Goal: Task Accomplishment & Management: Use online tool/utility

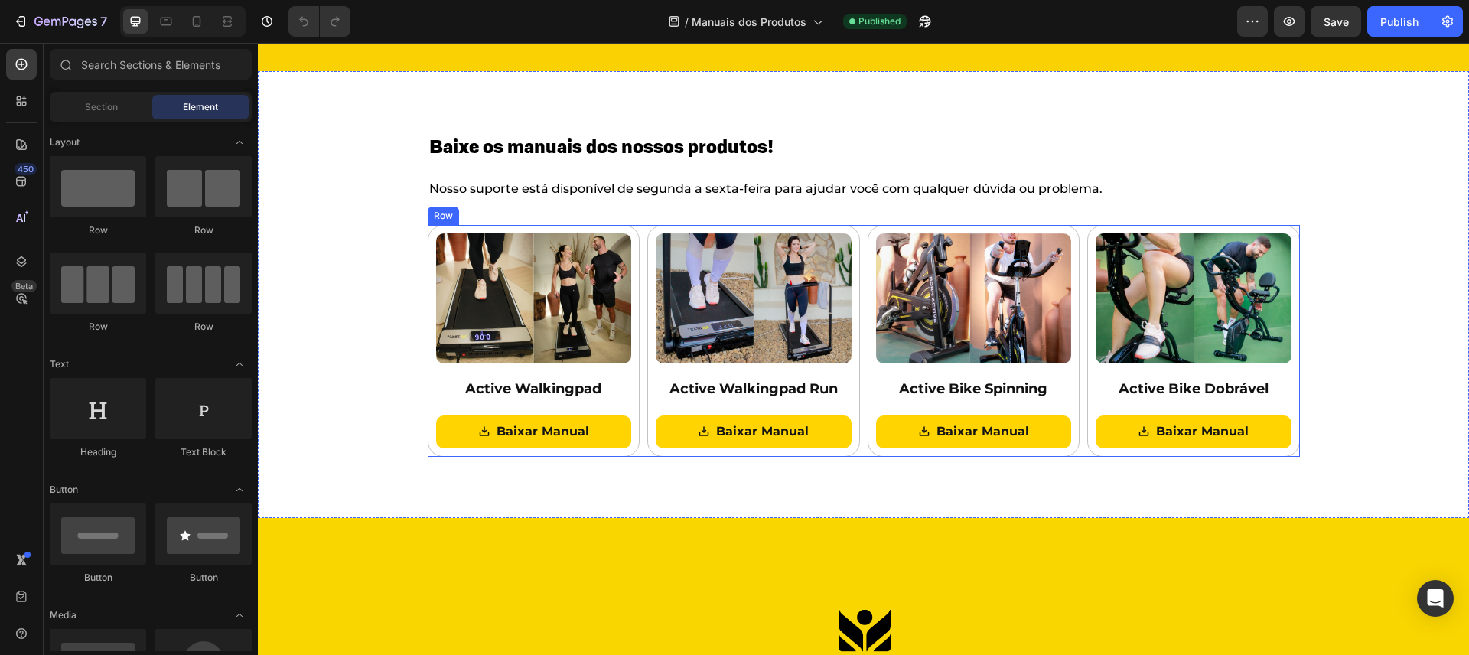
click at [858, 252] on div "Image Active Walkingpad Heading Baixar Manual Button Row Image Active Walkingpa…" at bounding box center [864, 341] width 872 height 232
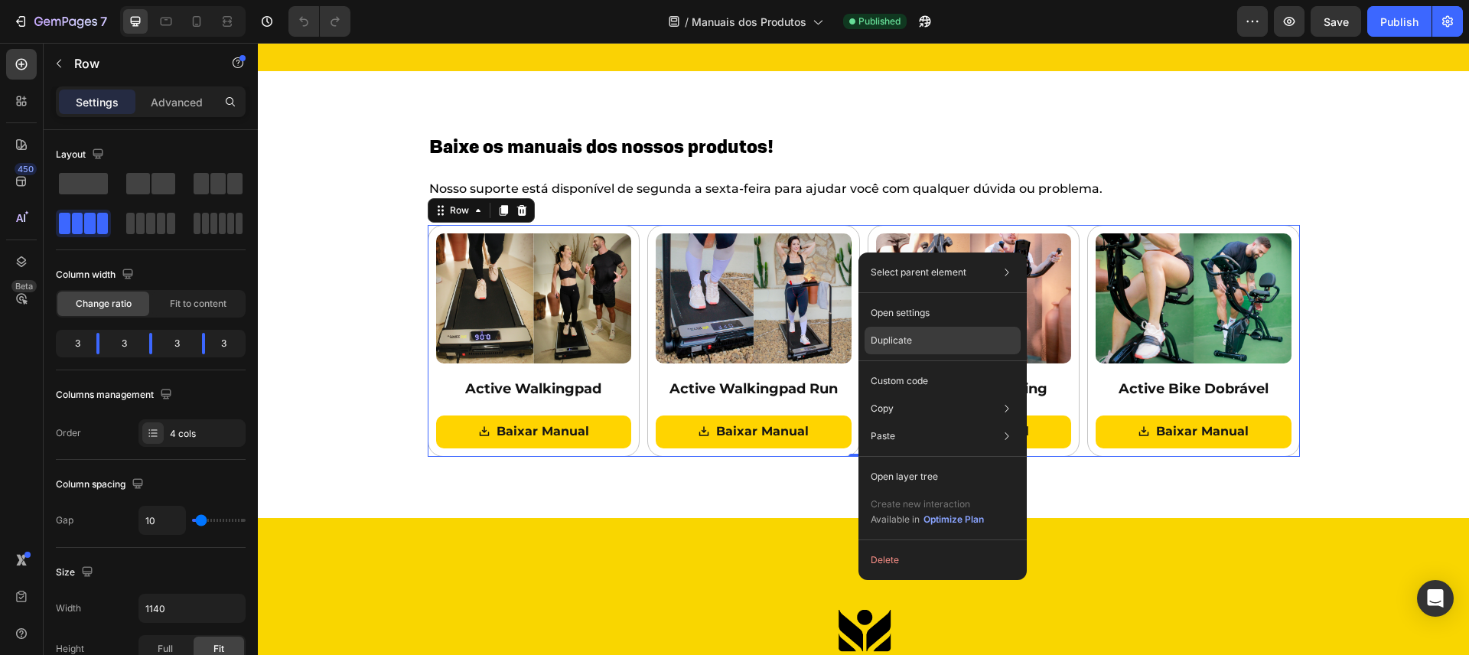
click at [909, 340] on p "Duplicate" at bounding box center [891, 341] width 41 height 14
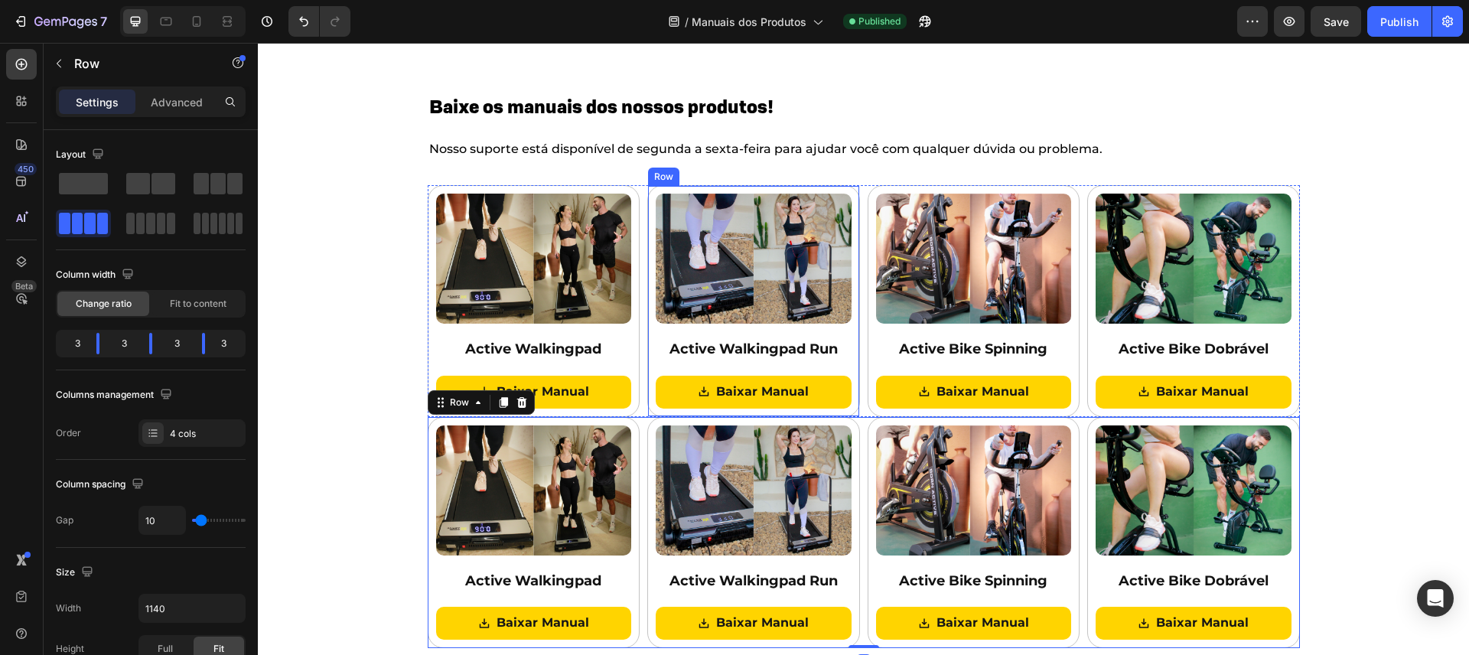
scroll to position [185, 0]
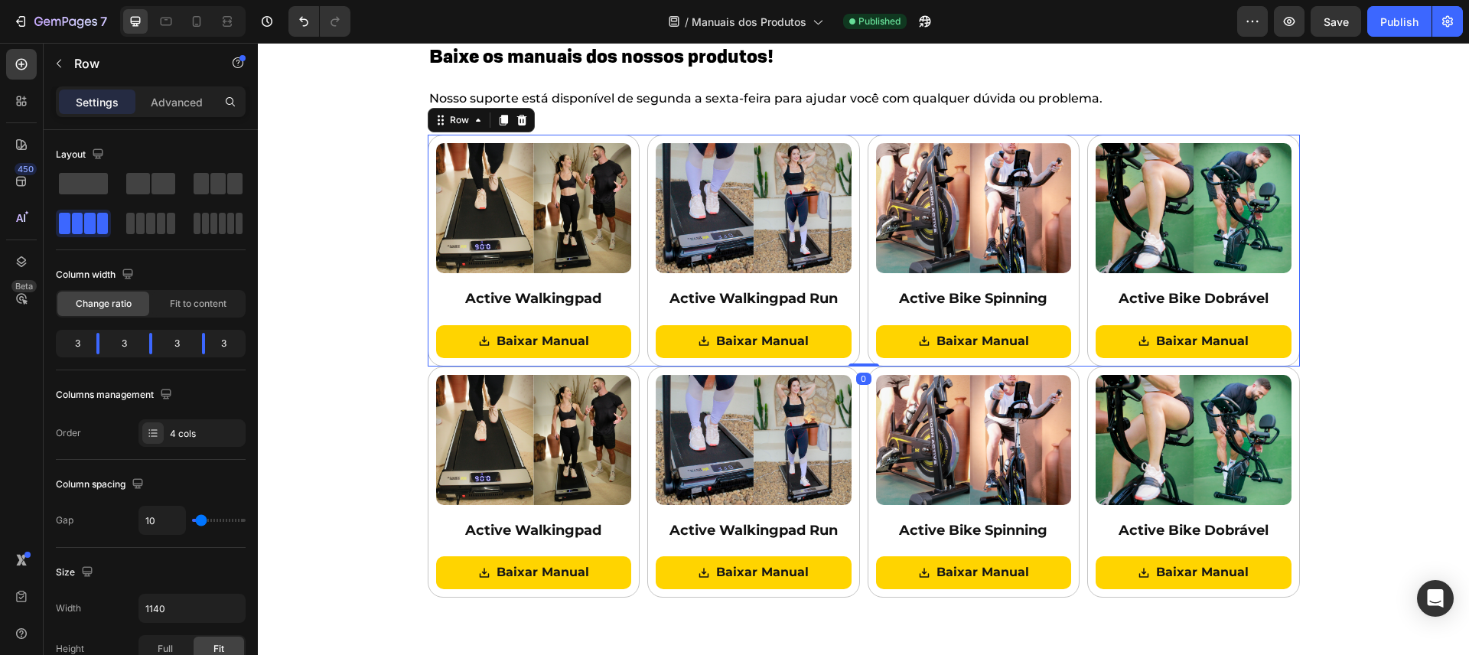
click at [857, 282] on div "Image Active Walkingpad Heading Baixar Manual Button Row Image Active Walkingpa…" at bounding box center [864, 251] width 872 height 232
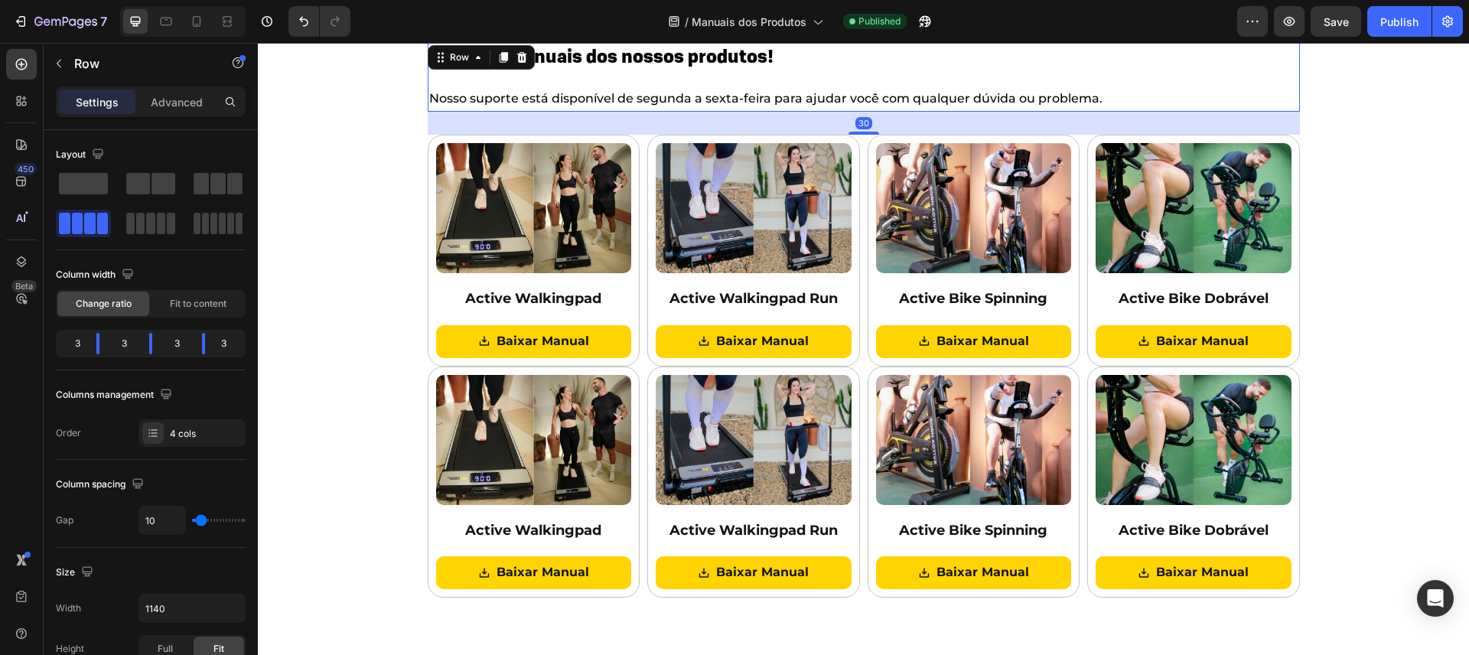
click at [526, 78] on div "Baixe os manuais dos nossos produtos! Heading Nosso suporte está disponível de …" at bounding box center [864, 77] width 872 height 70
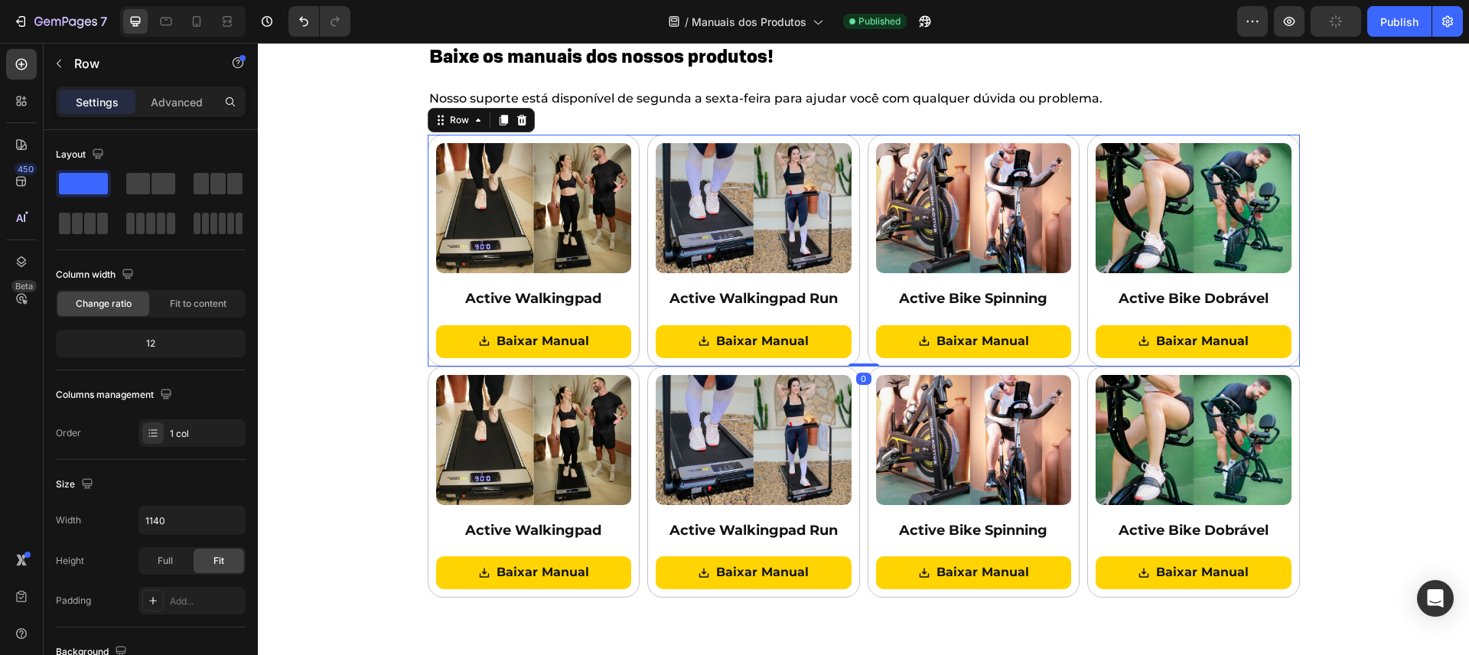
click at [1077, 275] on div "Image Active Walkingpad Heading Baixar Manual Button Row Image Active Walkingpa…" at bounding box center [864, 251] width 872 height 232
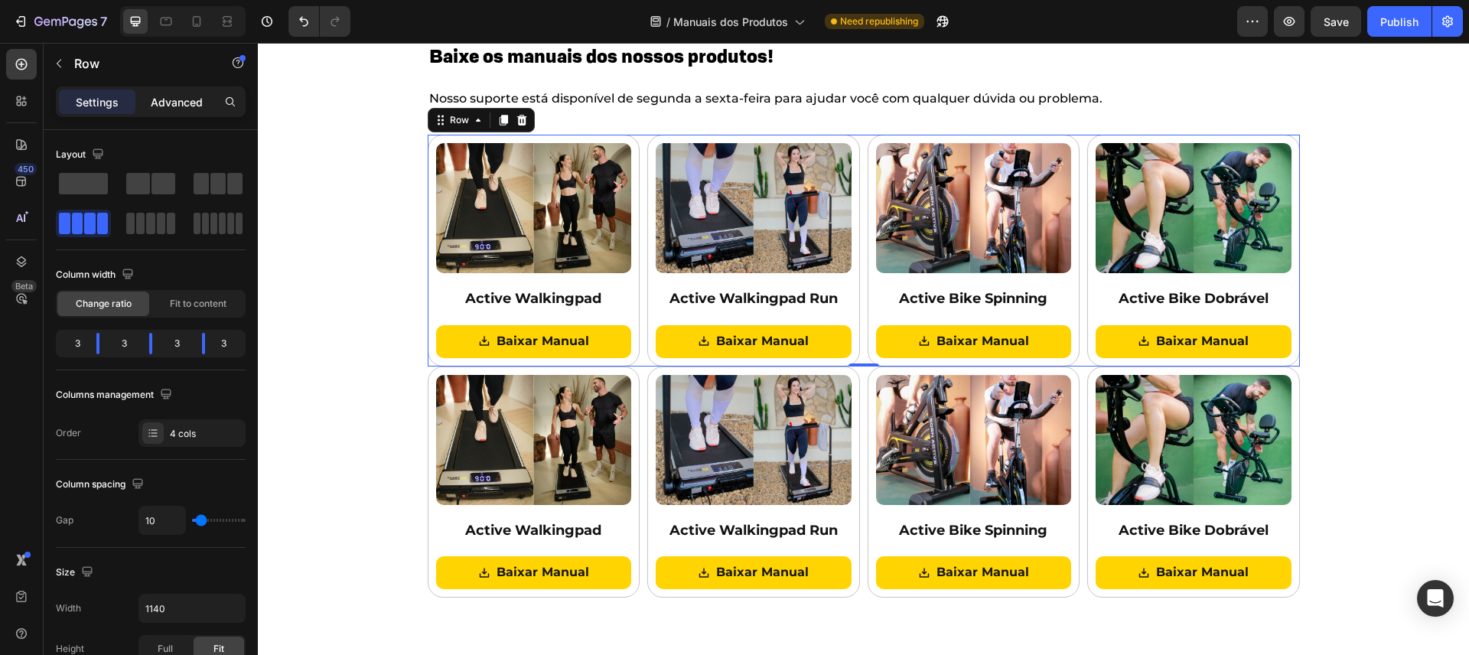
click at [183, 105] on p "Advanced" at bounding box center [177, 102] width 52 height 16
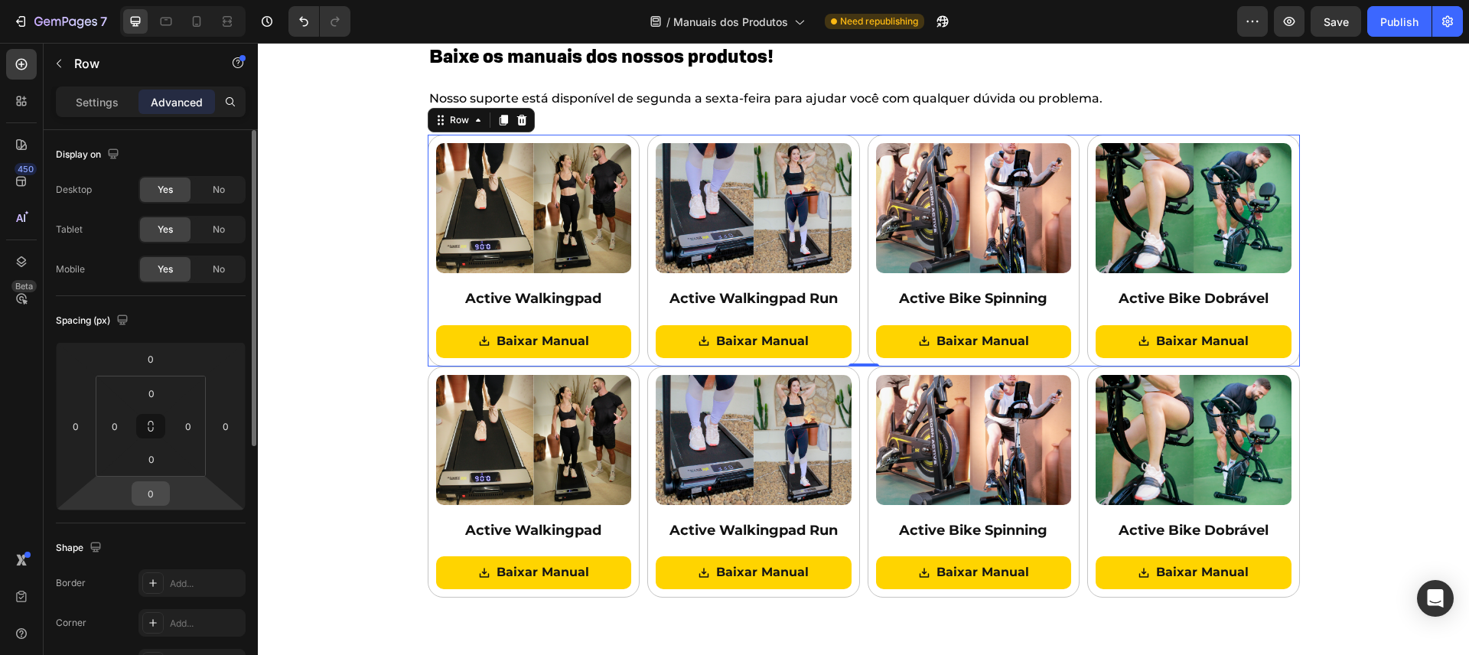
click at [157, 501] on input "0" at bounding box center [150, 493] width 31 height 23
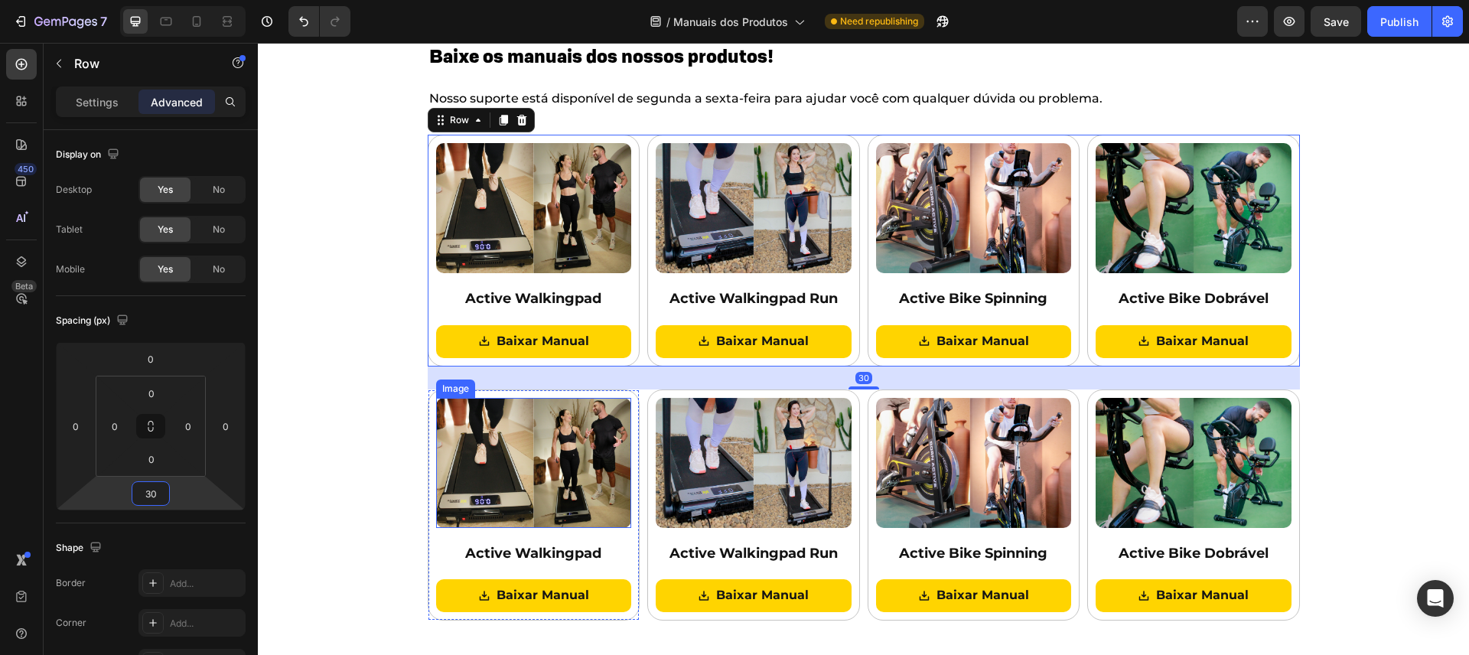
type input "30"
click at [1372, 366] on div "Baixe os manuais dos nossos produtos! Heading Nosso suporte está disponível de …" at bounding box center [863, 331] width 1211 height 578
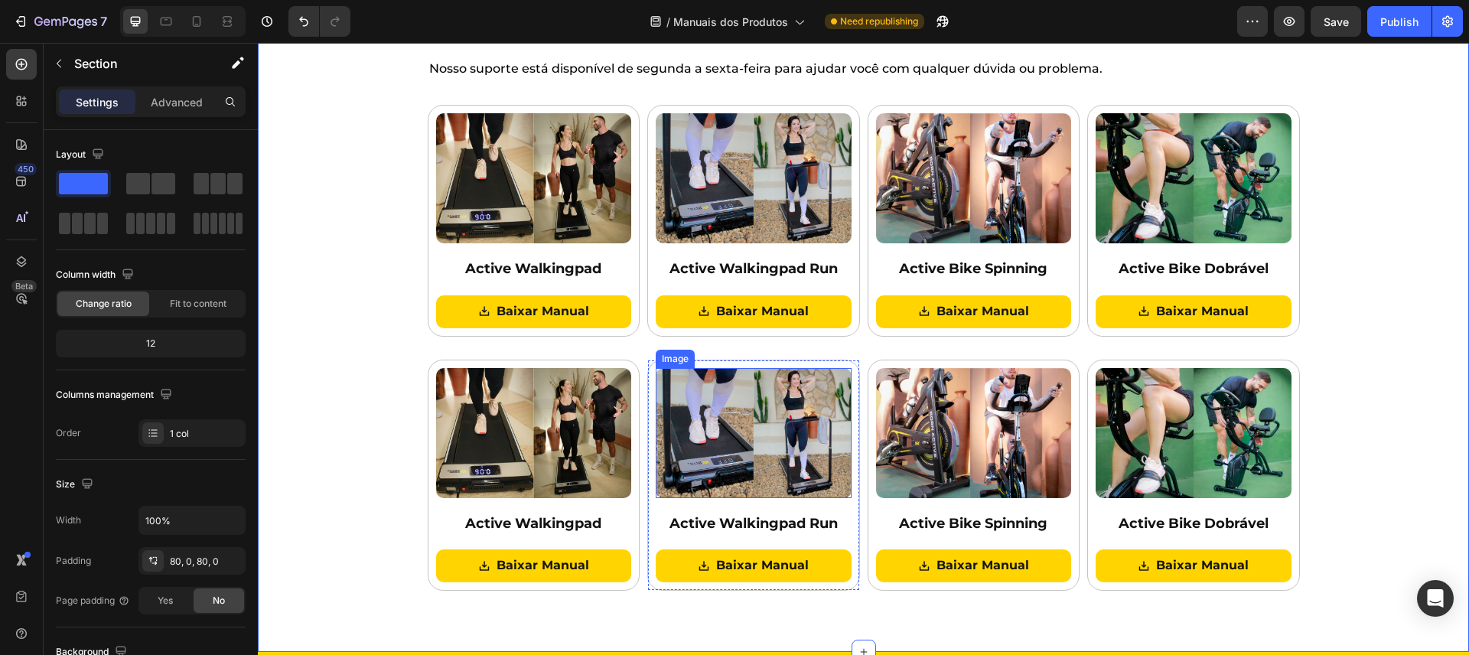
scroll to position [225, 0]
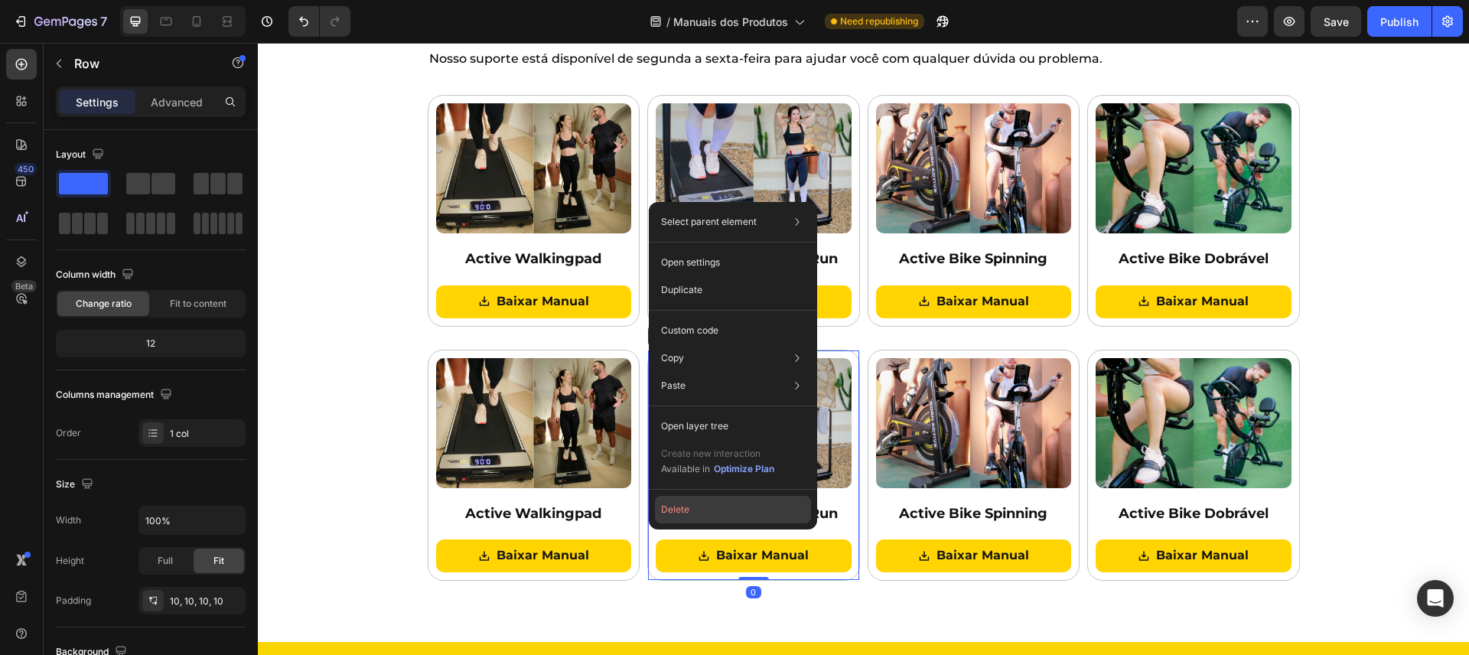
click at [686, 508] on button "Delete" at bounding box center [733, 510] width 156 height 28
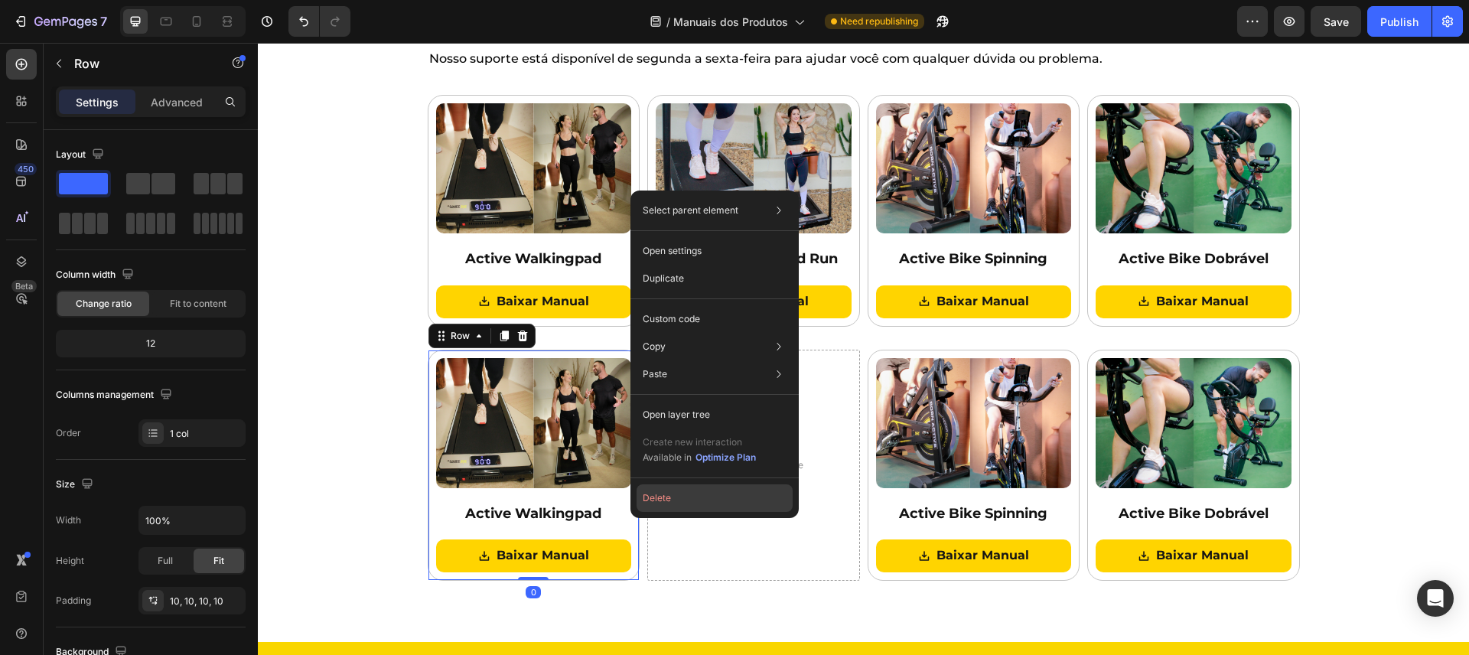
drag, startPoint x: 653, startPoint y: 498, endPoint x: 429, endPoint y: 455, distance: 227.5
click at [653, 498] on button "Delete" at bounding box center [715, 498] width 156 height 28
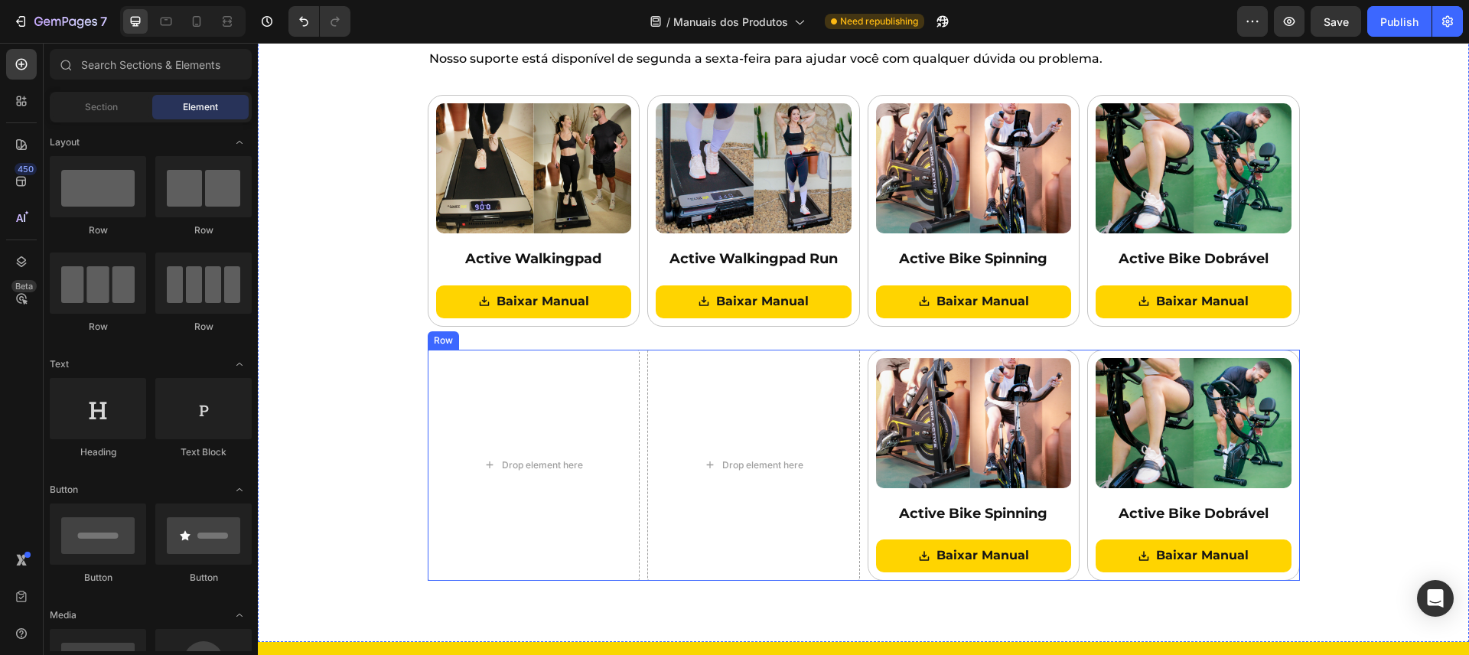
click at [859, 477] on div "Drop element here Drop element here Image Active Bike Spinning Heading Baixar M…" at bounding box center [864, 466] width 872 height 232
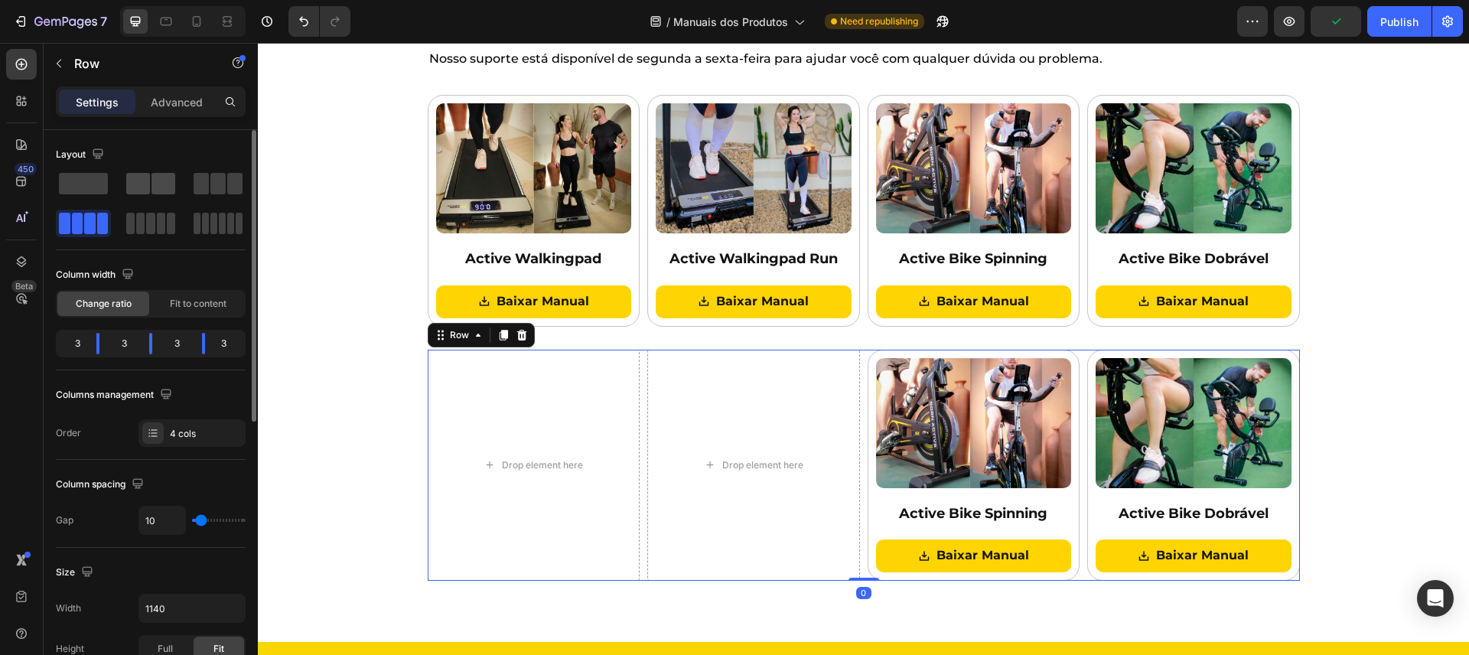
click at [153, 185] on span at bounding box center [163, 183] width 24 height 21
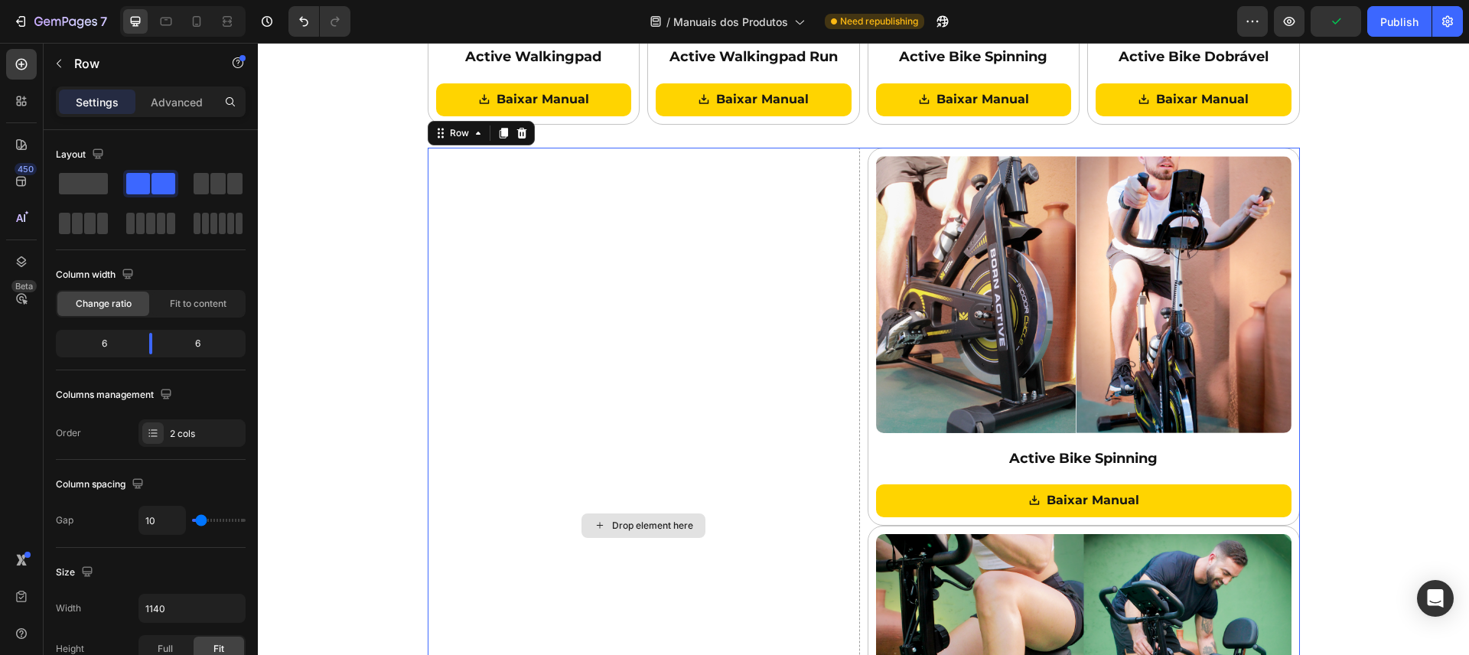
scroll to position [506, 0]
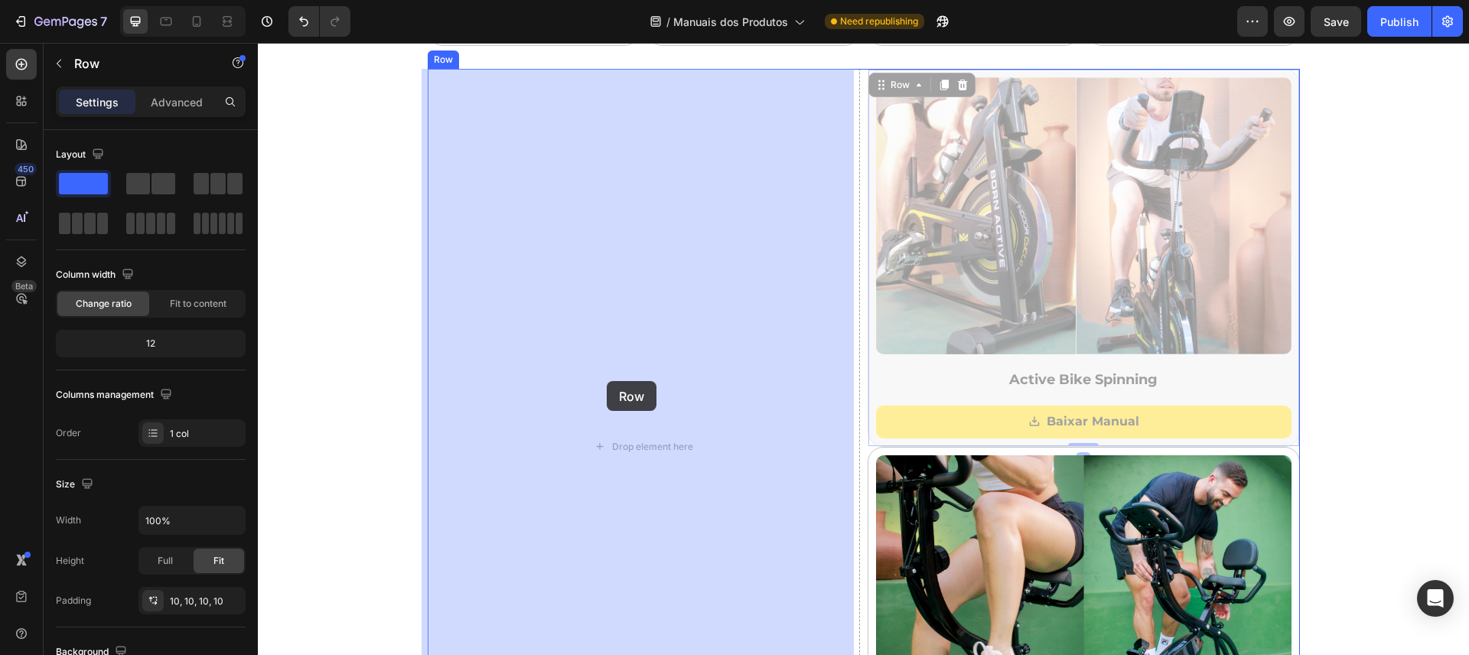
drag, startPoint x: 910, startPoint y: 394, endPoint x: 760, endPoint y: 392, distance: 150.7
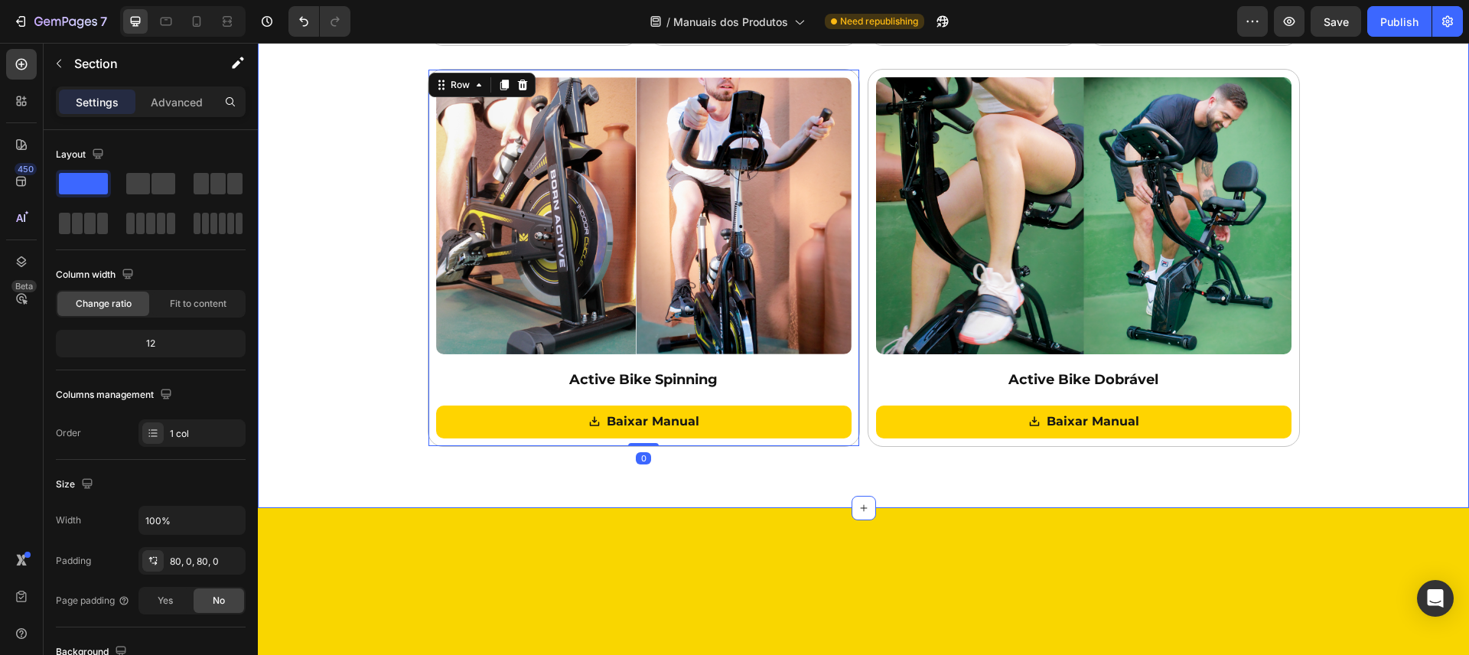
click at [1367, 431] on div "Baixe os manuais dos nossos produtos! Heading Nosso suporte está disponível de …" at bounding box center [863, 84] width 1211 height 724
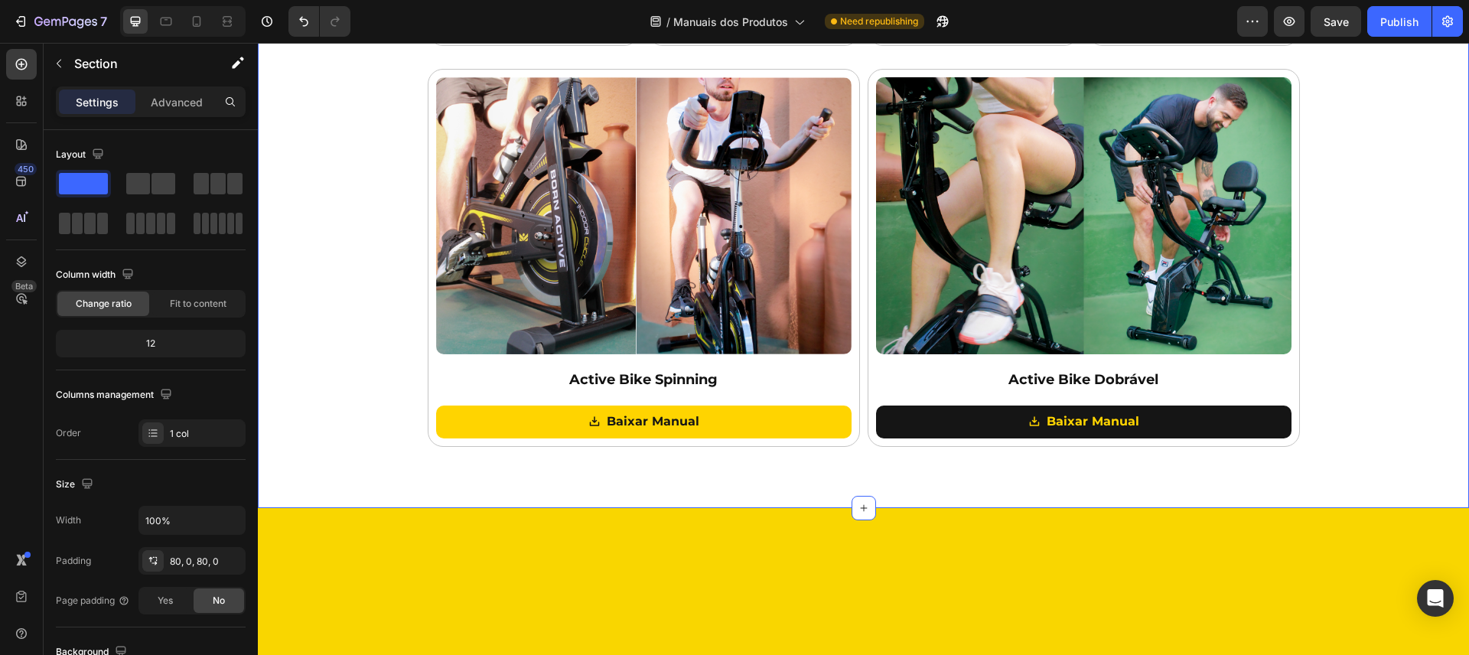
scroll to position [466, 0]
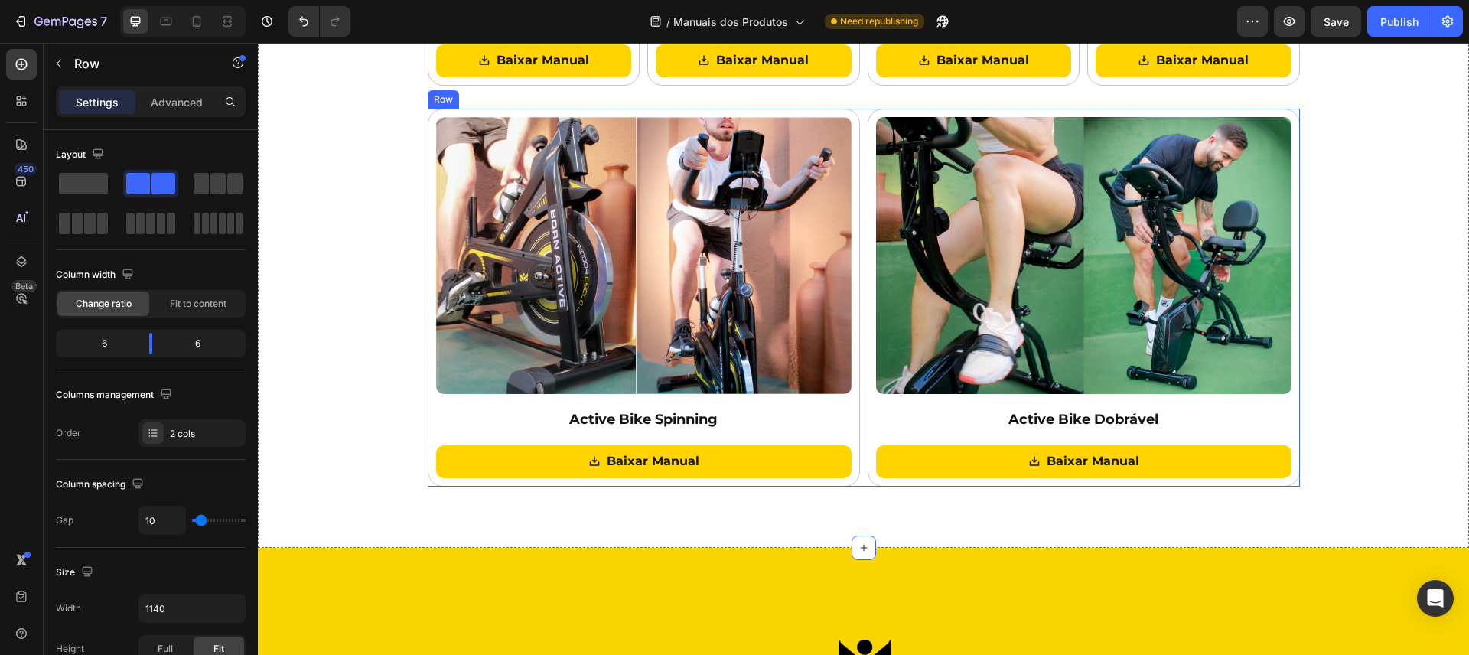
click at [858, 427] on div "Image Active Bike Spinning Heading Baixar Manual Button Row Image Active Bike D…" at bounding box center [864, 298] width 872 height 378
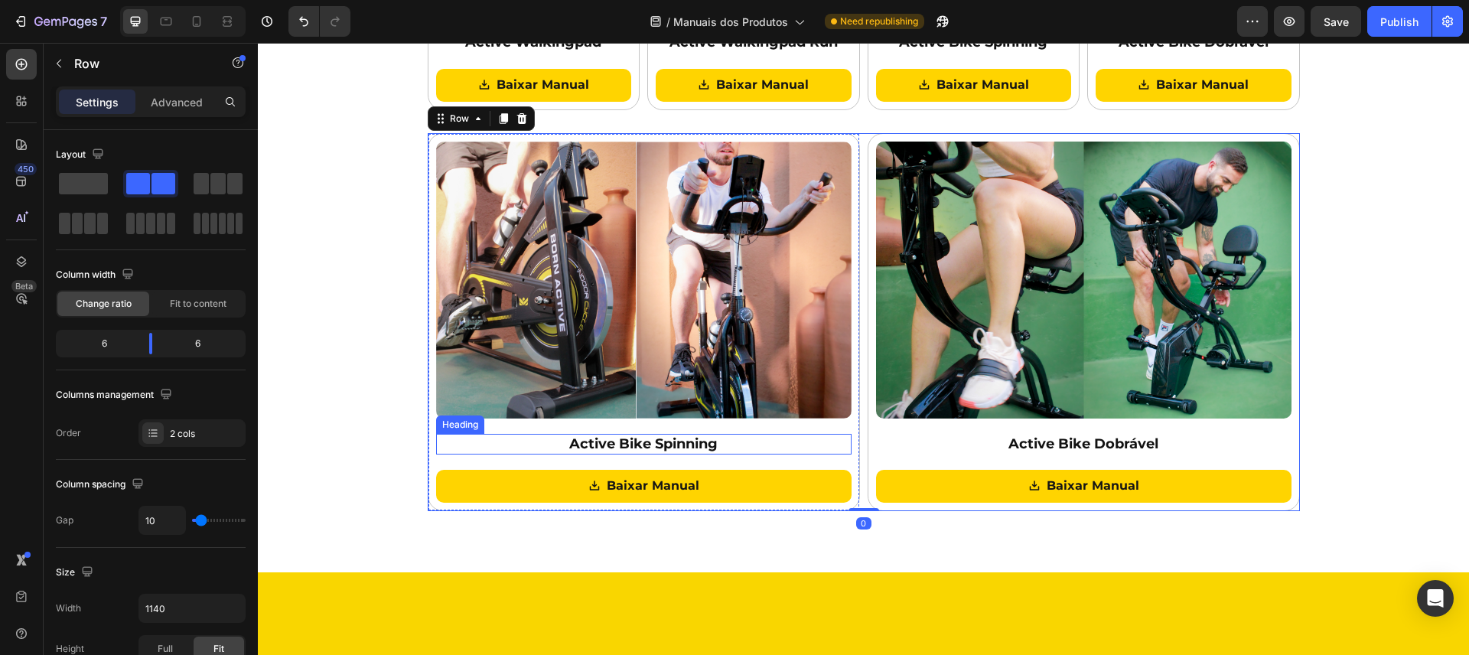
scroll to position [411, 0]
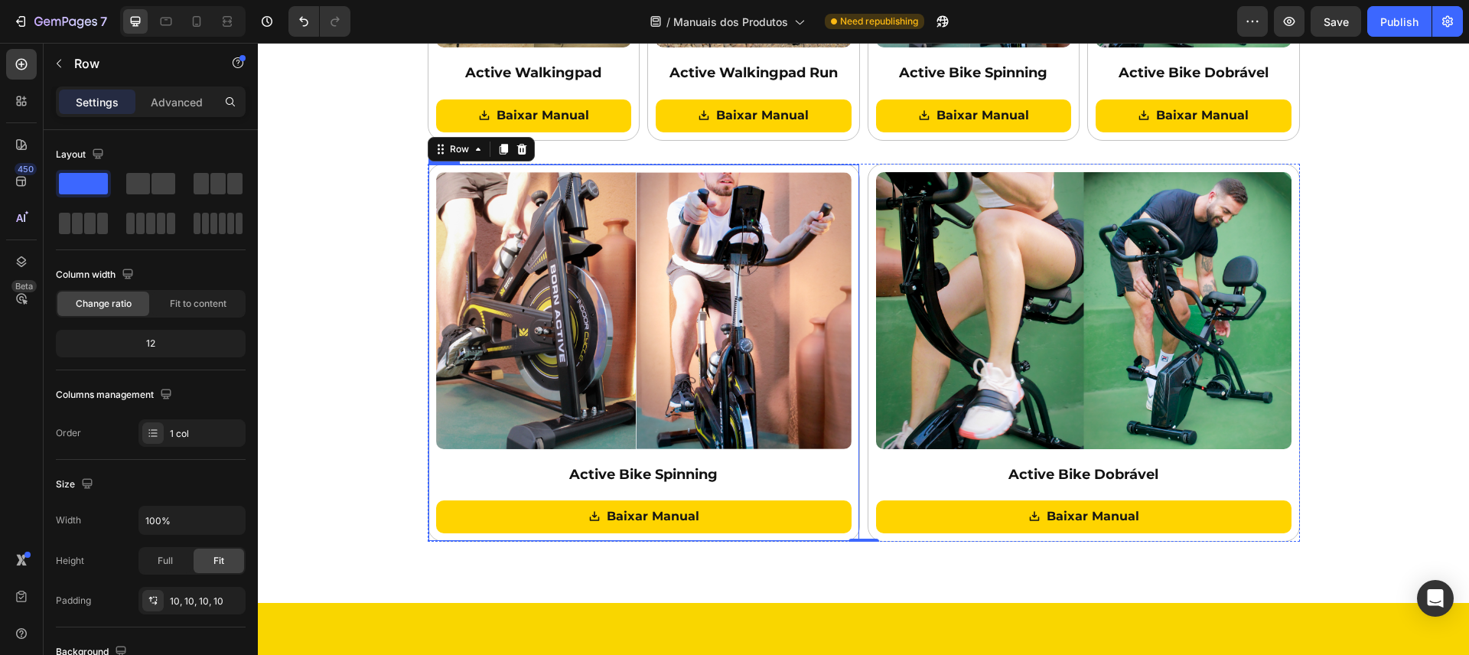
click at [428, 193] on div "Image Active Bike Spinning Heading Baixar Manual Button Row" at bounding box center [644, 353] width 432 height 378
click at [177, 308] on span "Fit to content" at bounding box center [198, 304] width 57 height 14
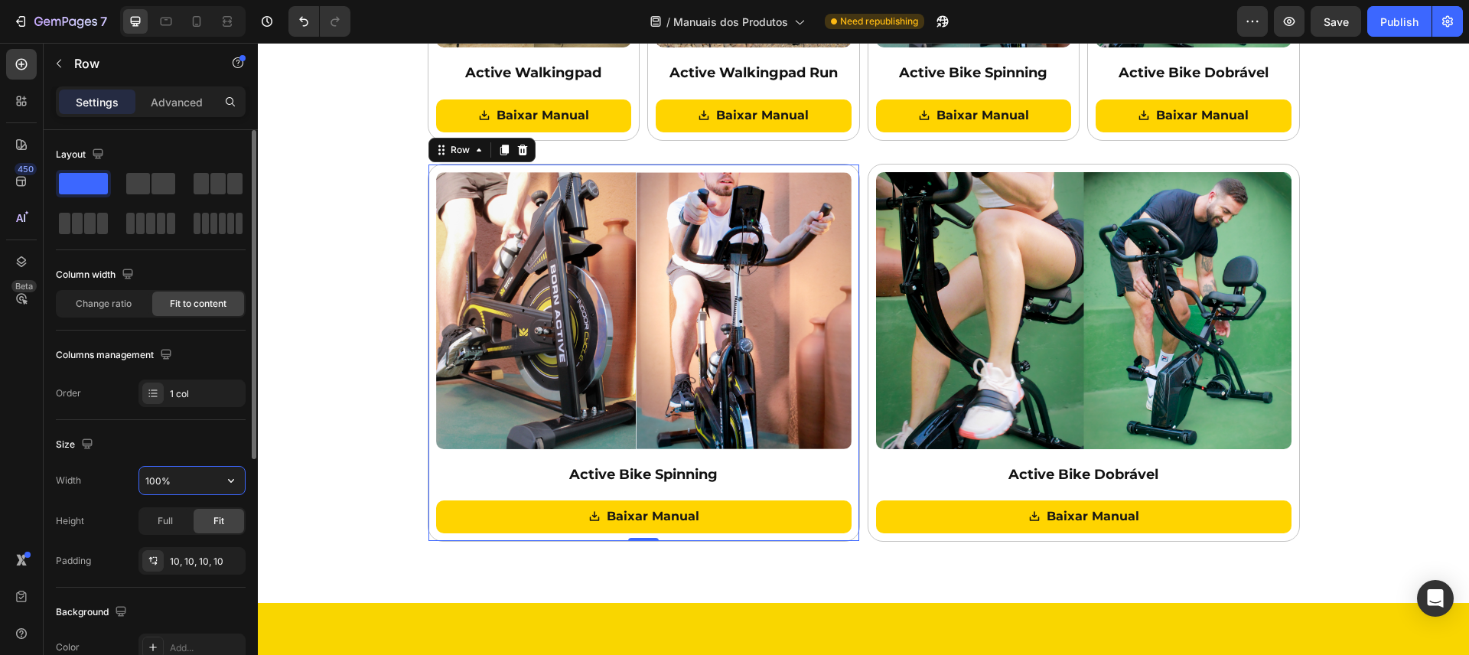
click at [180, 477] on input "100%" at bounding box center [192, 481] width 106 height 28
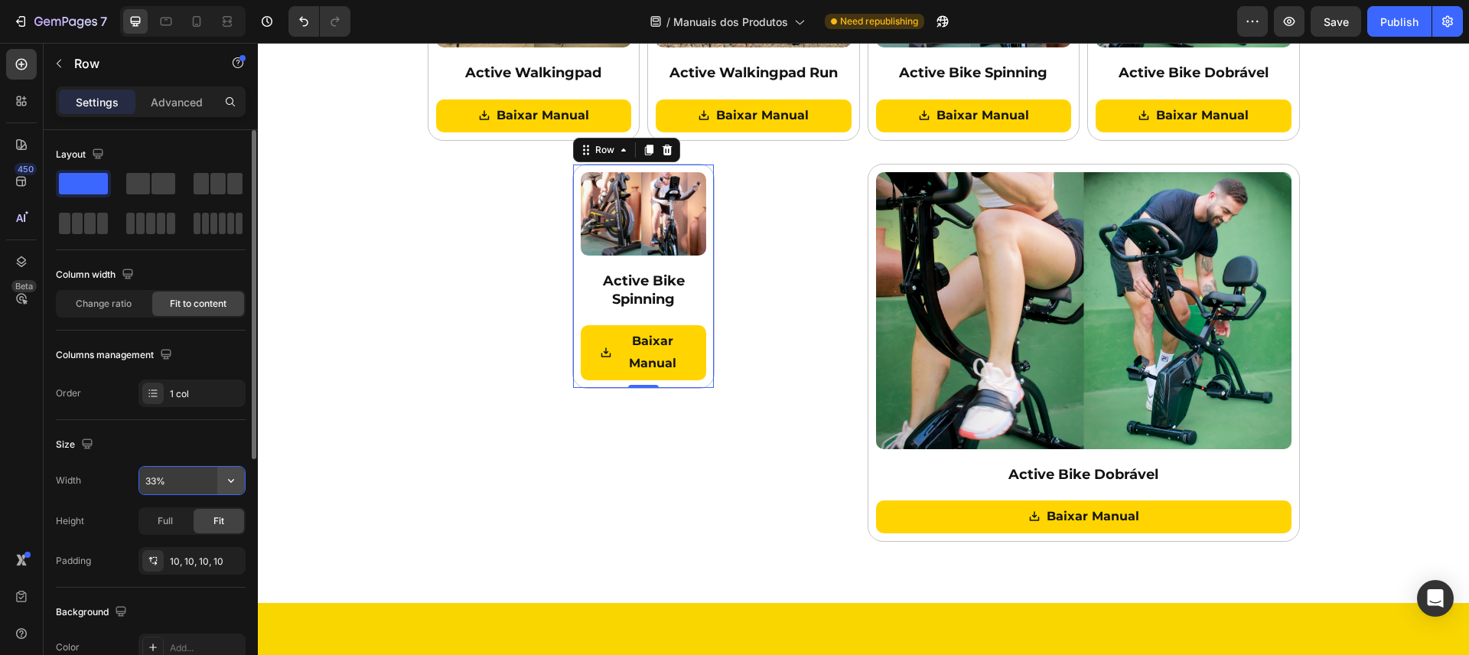
click at [225, 481] on icon "button" at bounding box center [230, 480] width 15 height 15
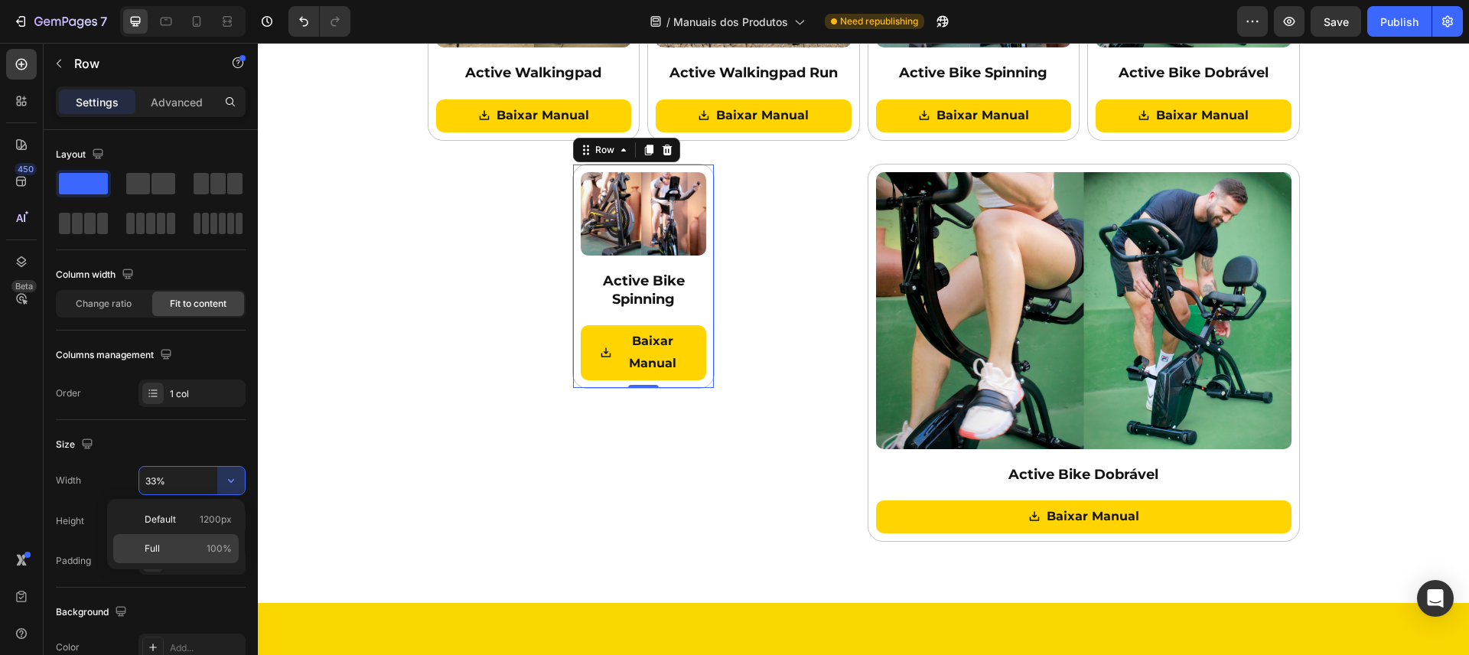
click at [155, 545] on span "Full" at bounding box center [152, 549] width 15 height 14
type input "100%"
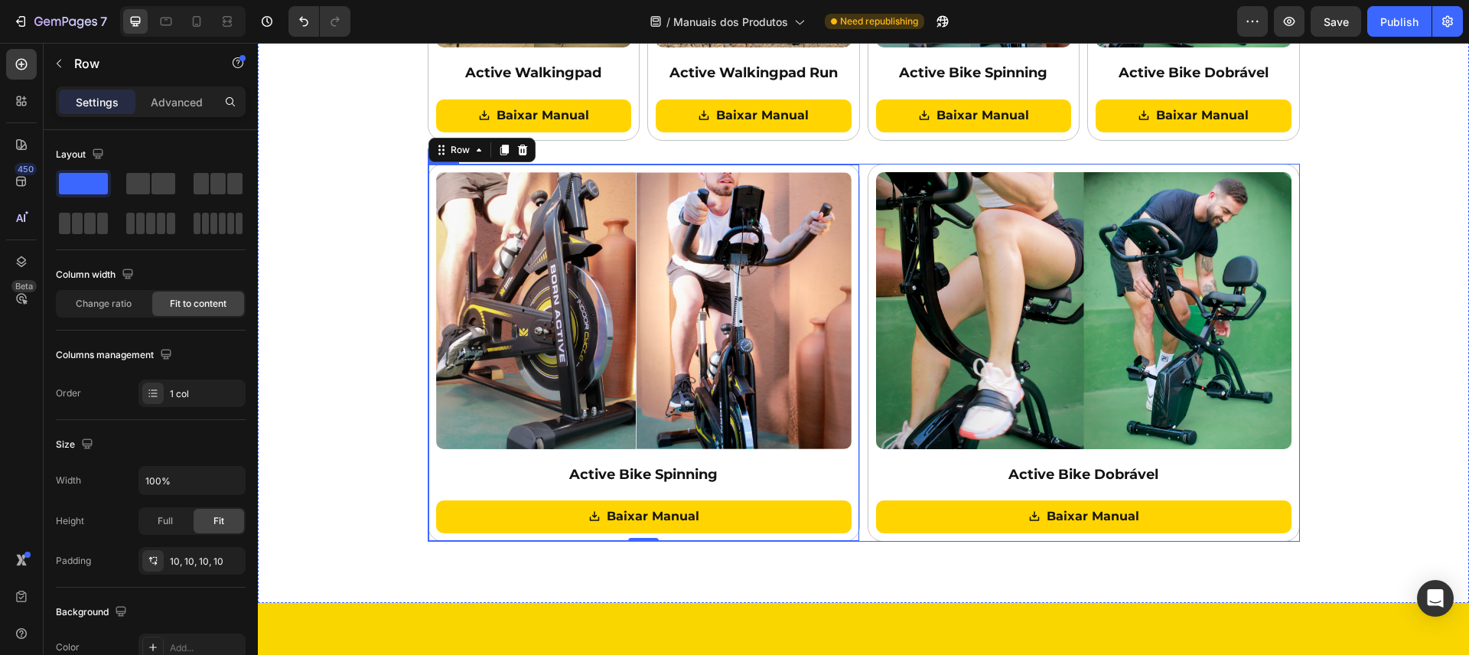
click at [860, 454] on div "Image Active Bike Spinning Heading Baixar Manual Button Row 0 Image Active Bike…" at bounding box center [864, 353] width 872 height 378
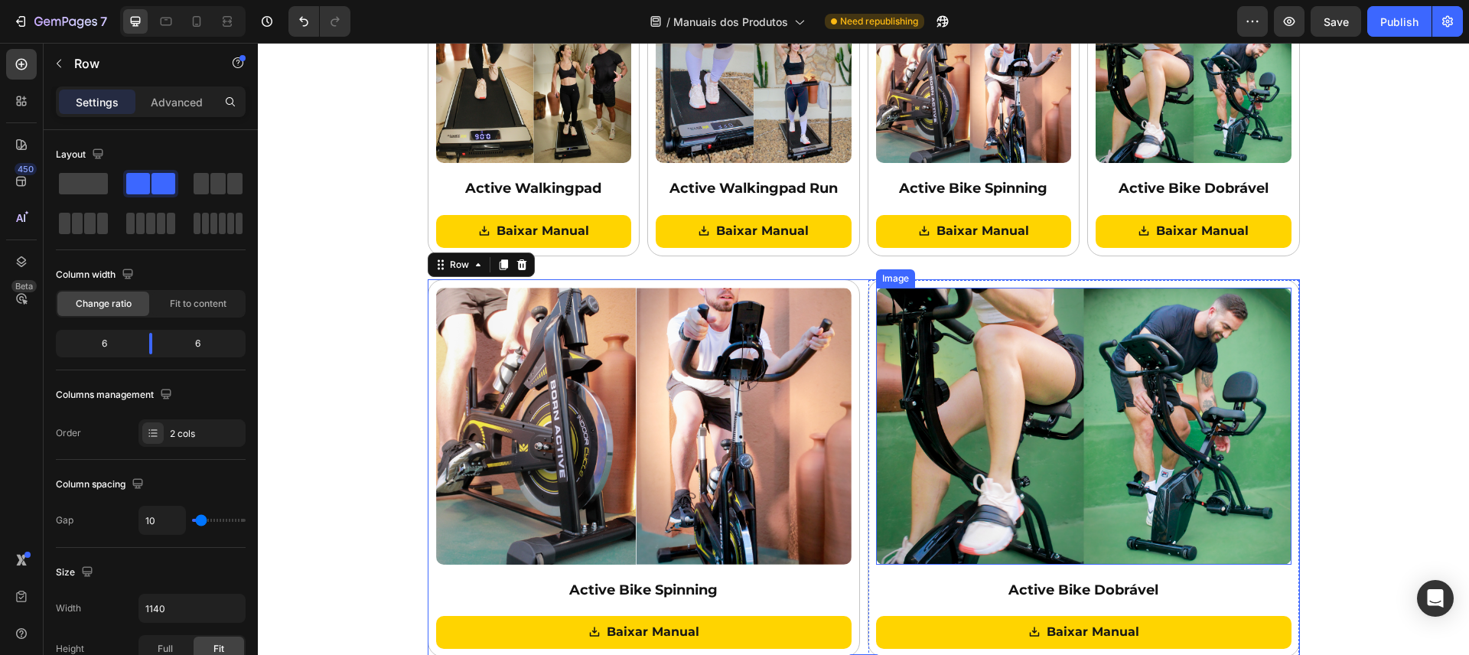
scroll to position [217, 0]
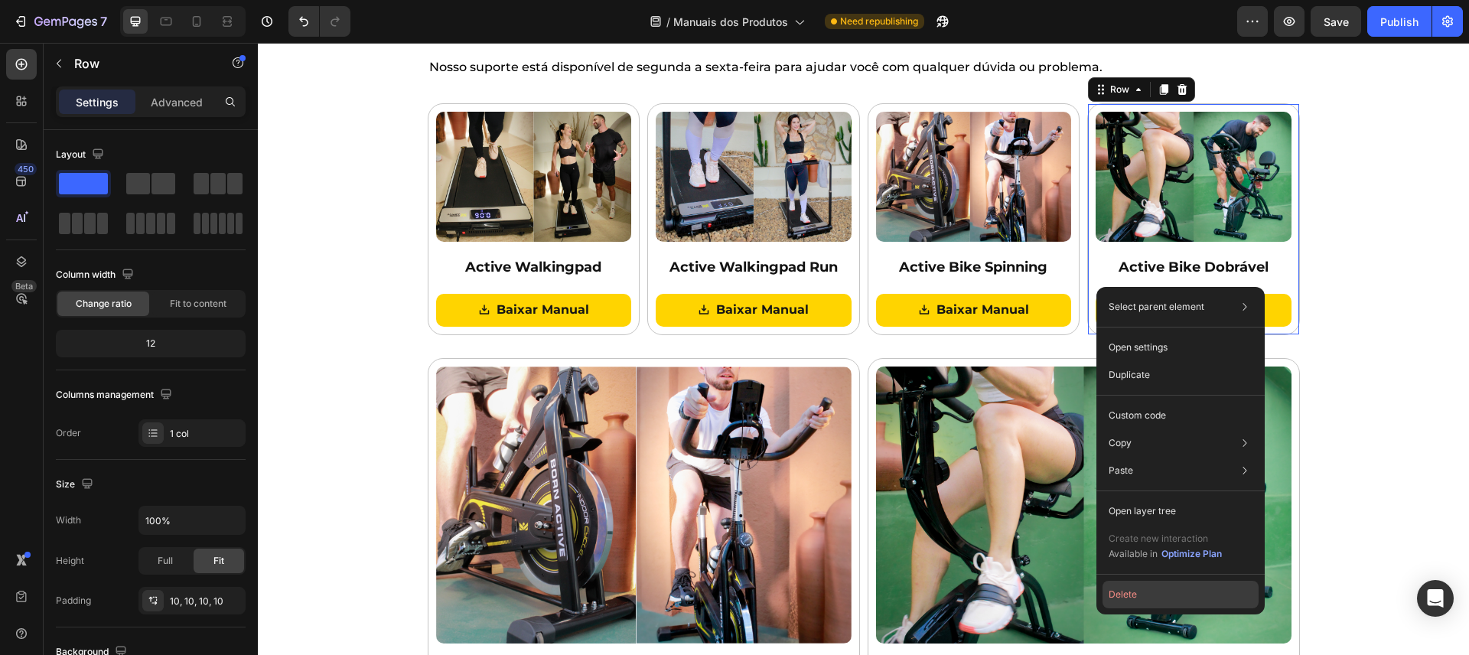
click at [1128, 594] on button "Delete" at bounding box center [1180, 595] width 156 height 28
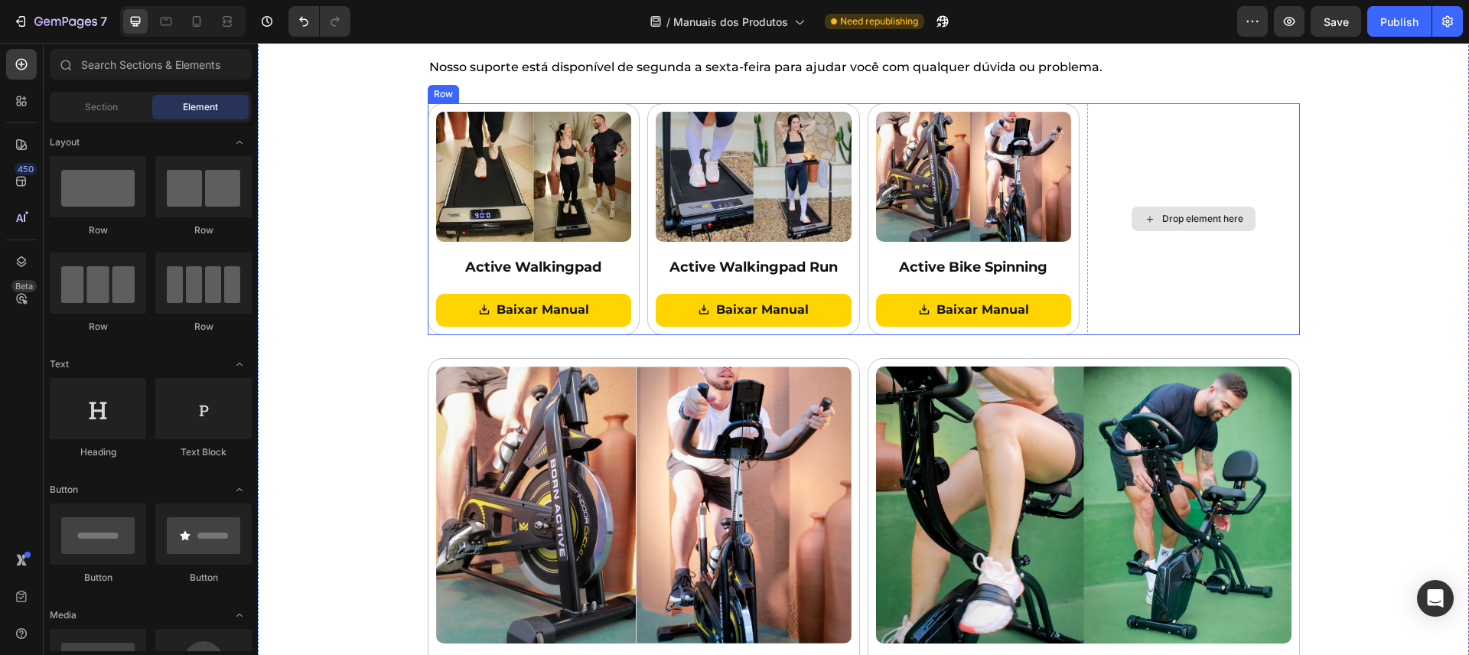
click at [1079, 281] on div "Image Active Walkingpad Heading Baixar Manual Button Row Image Active Walkingpa…" at bounding box center [864, 219] width 872 height 232
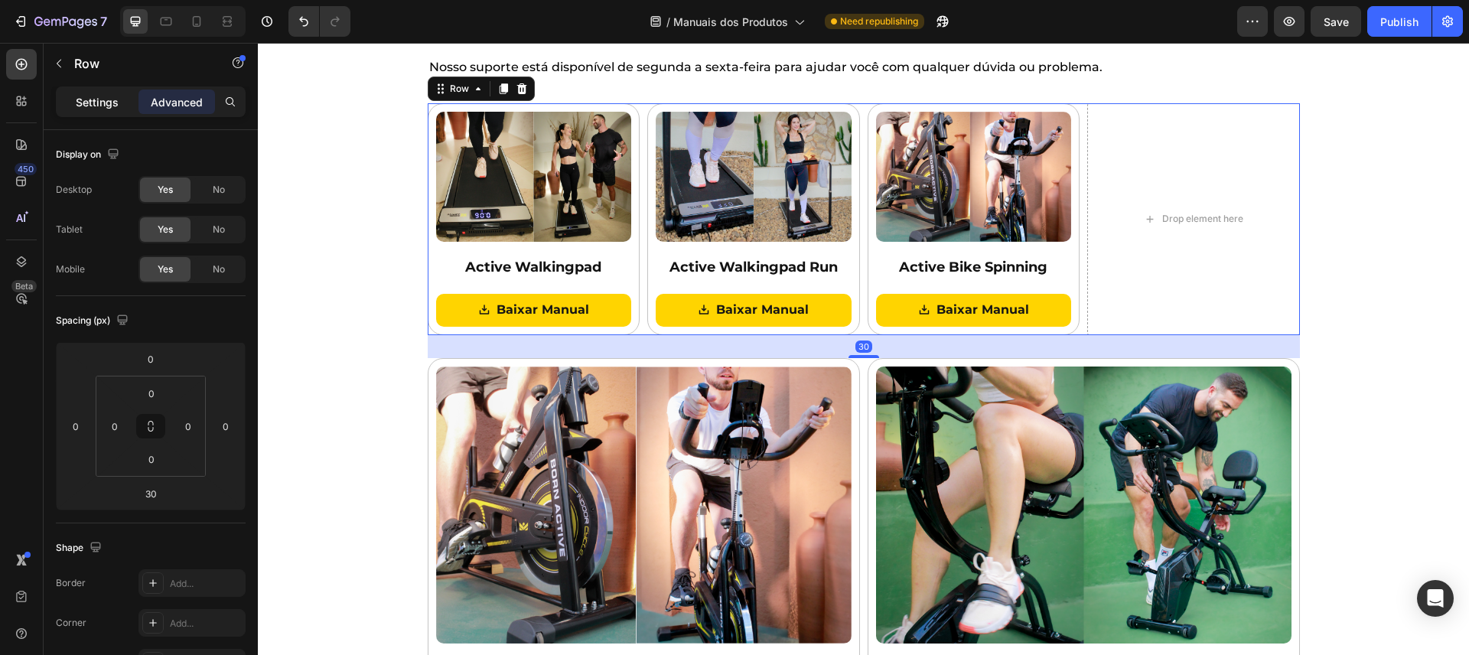
click at [79, 96] on p "Settings" at bounding box center [97, 102] width 43 height 16
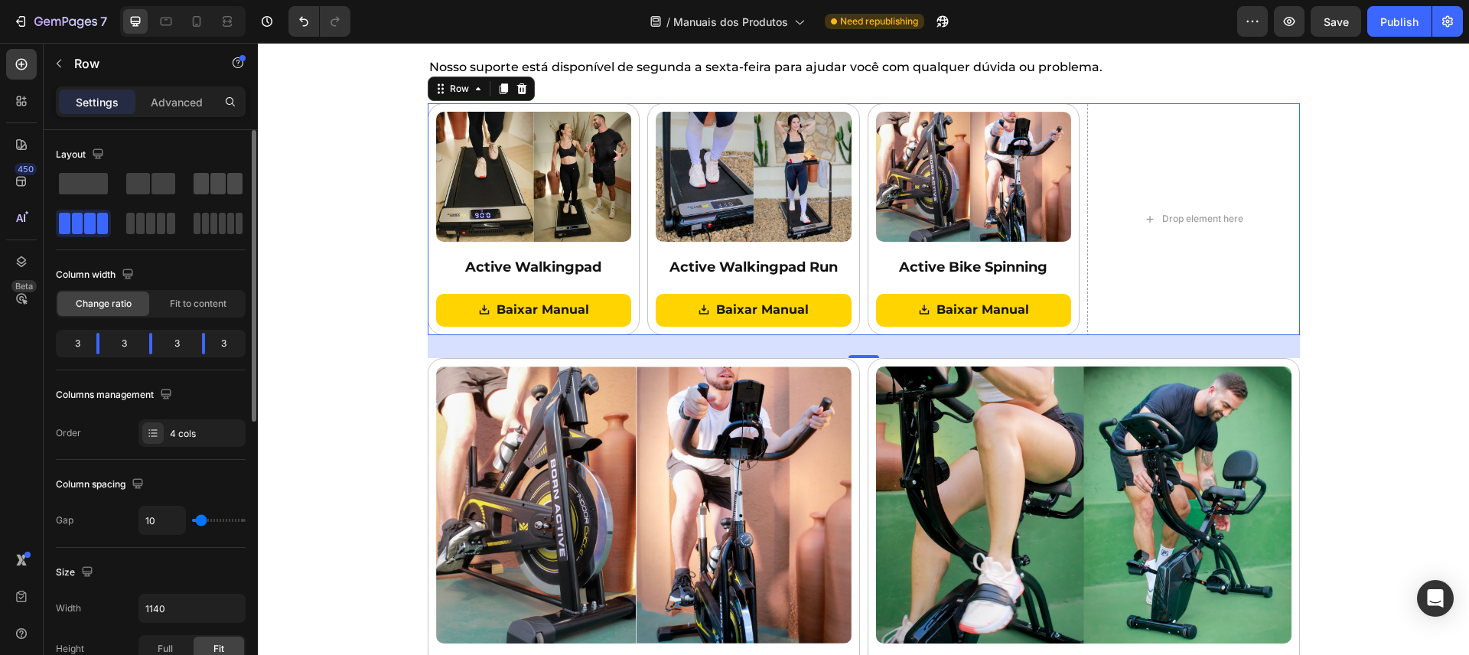
click at [204, 180] on span at bounding box center [201, 183] width 15 height 21
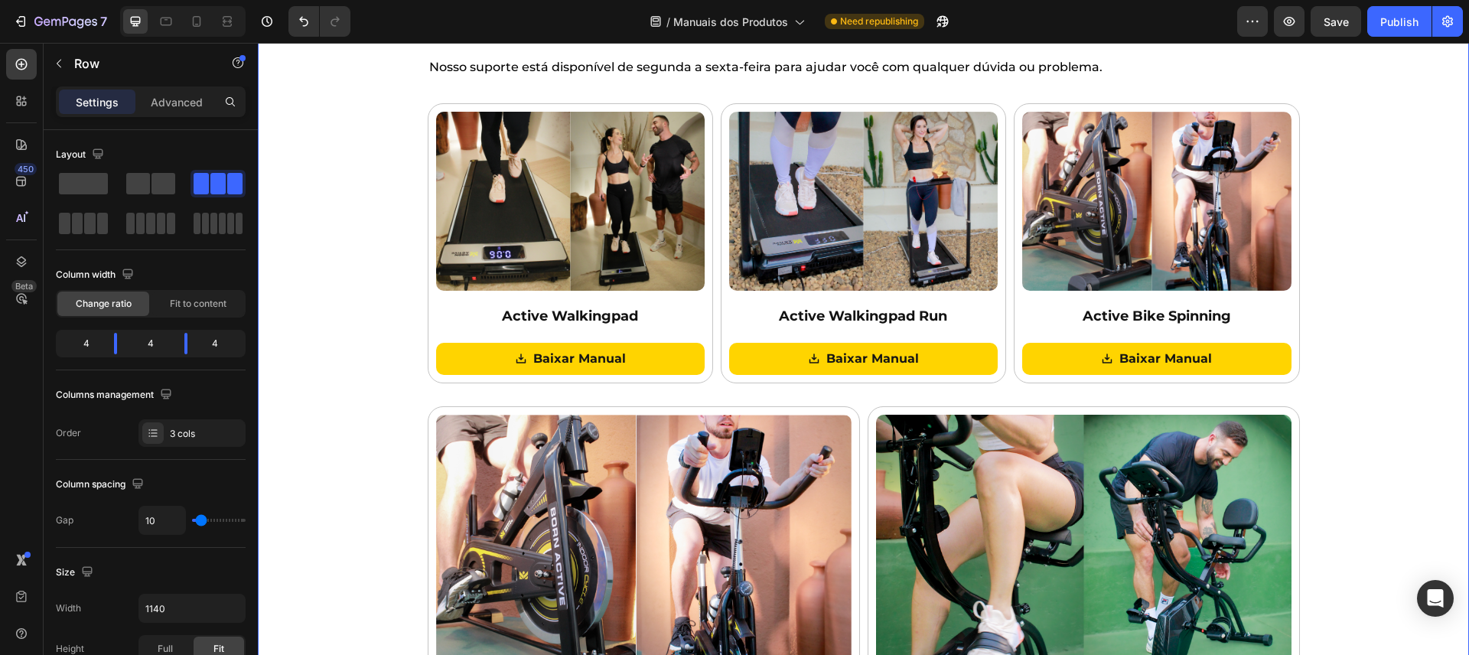
click at [1353, 282] on div "Baixe os manuais dos nossos produtos! Heading Nosso suporte está disponível de …" at bounding box center [863, 397] width 1211 height 773
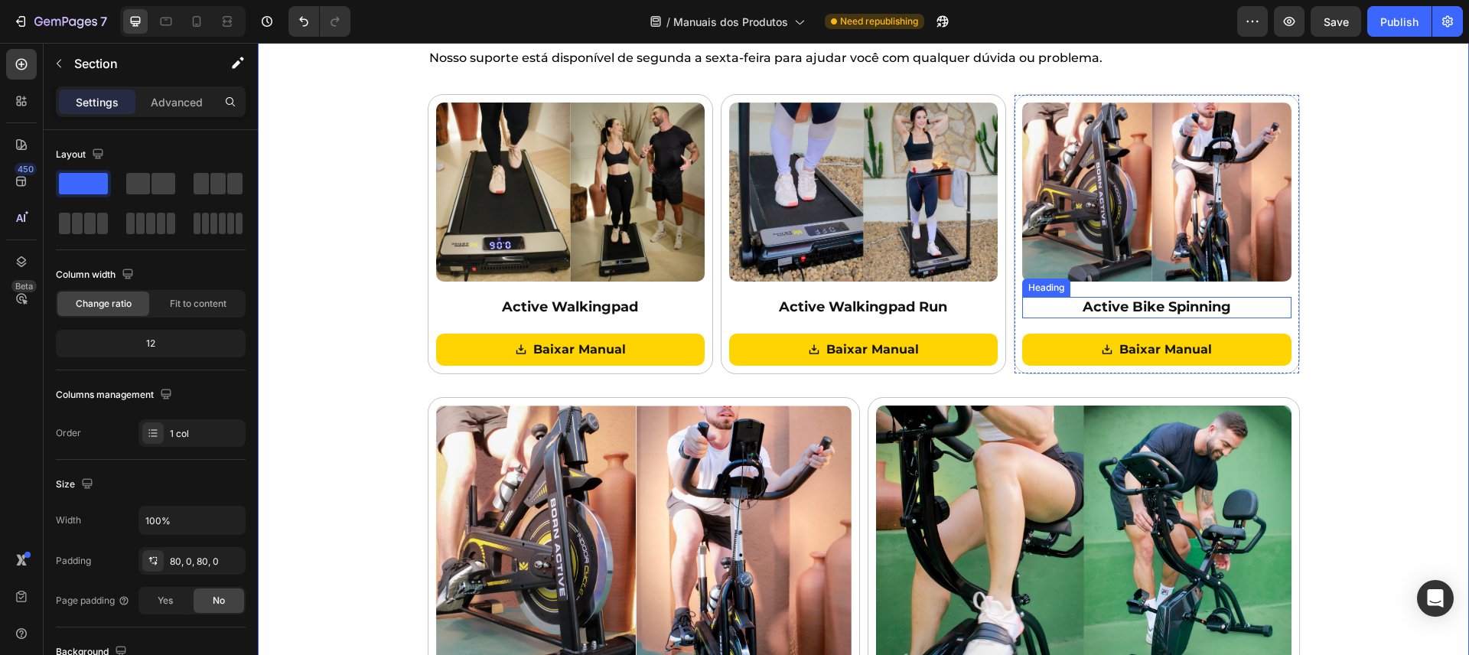
scroll to position [236, 0]
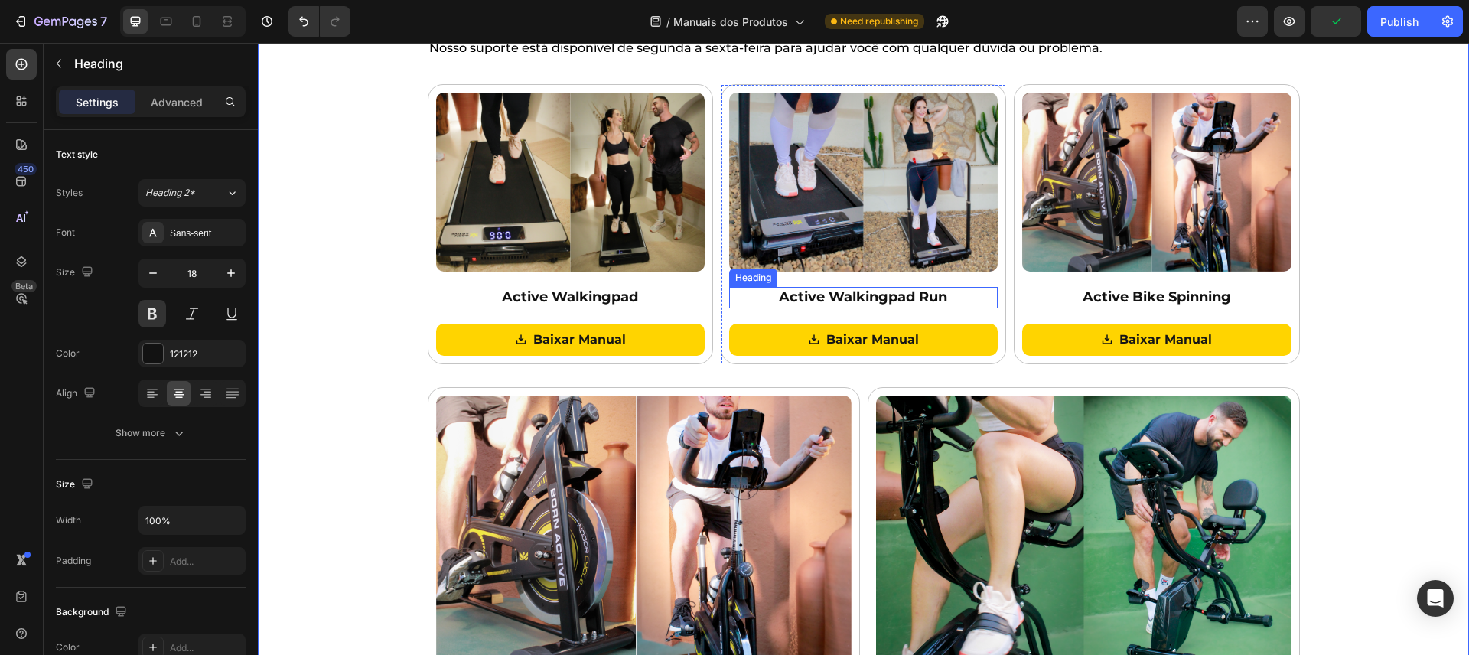
click at [865, 295] on h2 "Active Walkingpad Run" at bounding box center [863, 297] width 269 height 21
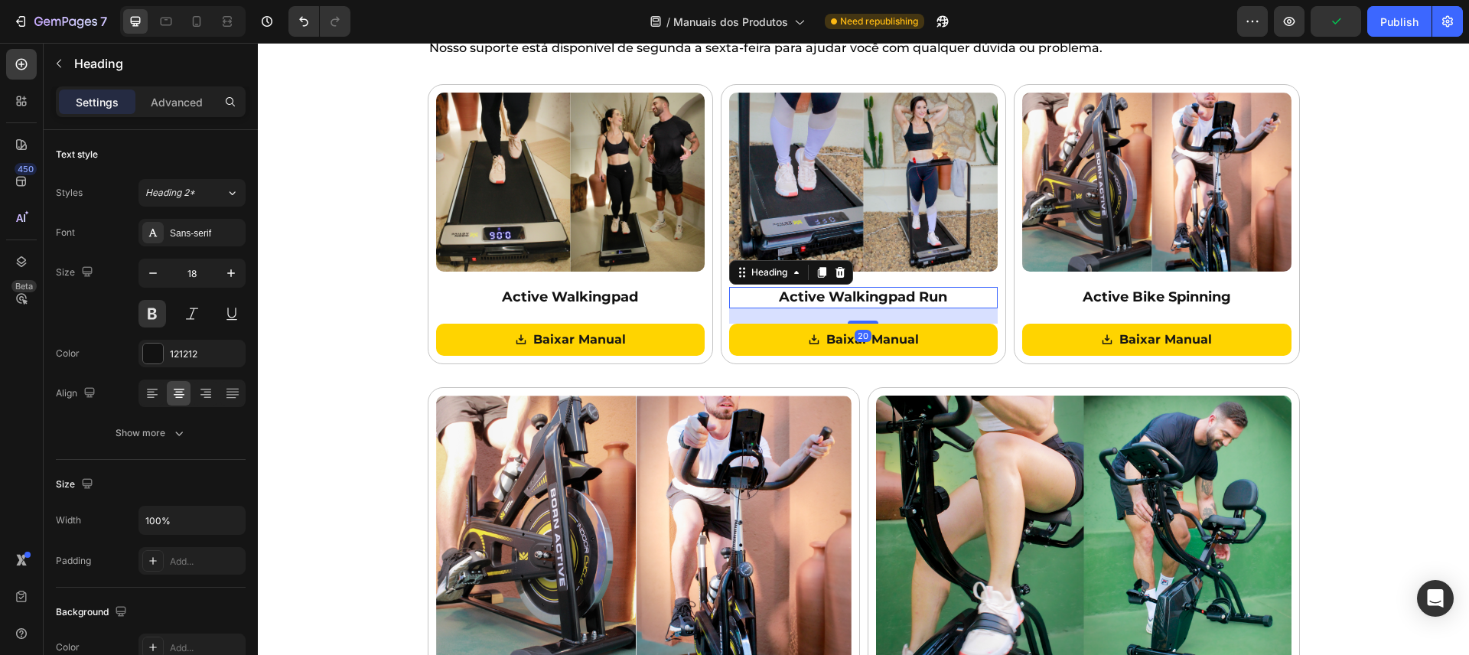
click at [865, 295] on h2 "Active Walkingpad Run" at bounding box center [863, 297] width 269 height 21
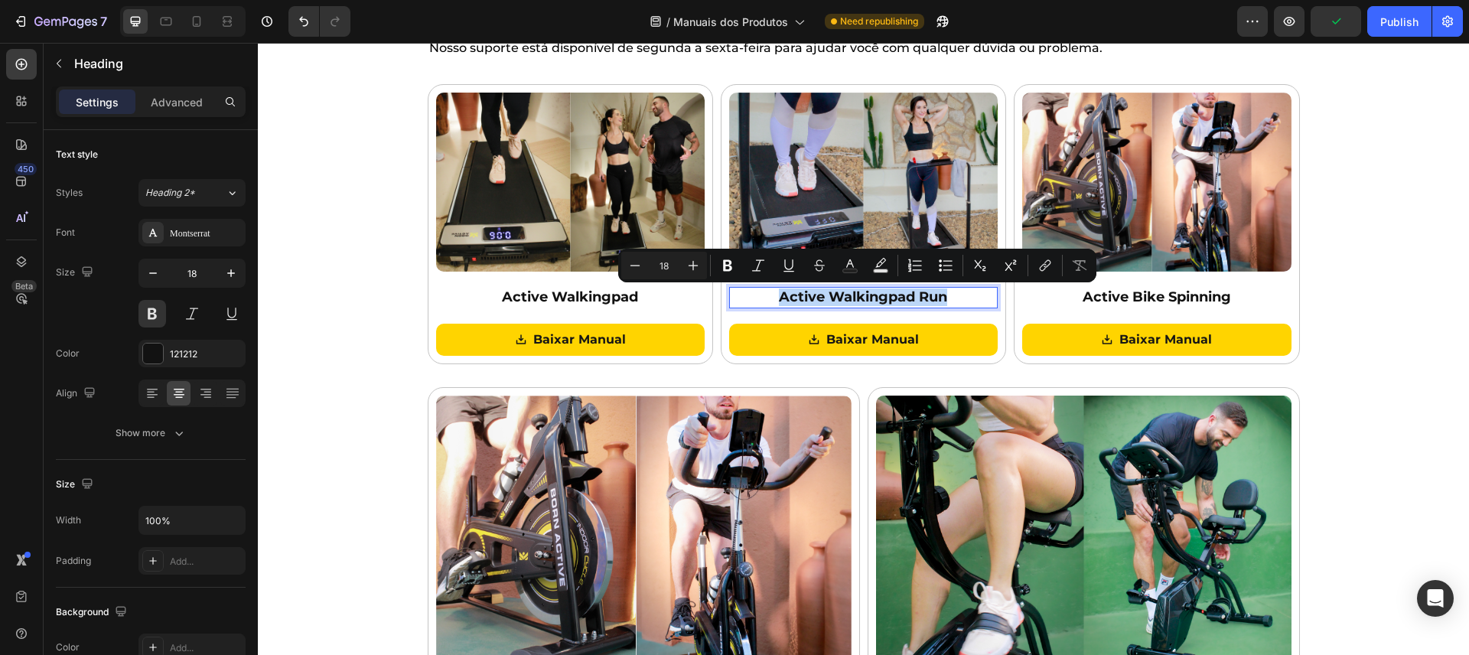
copy p "Active Walkingpad Run"
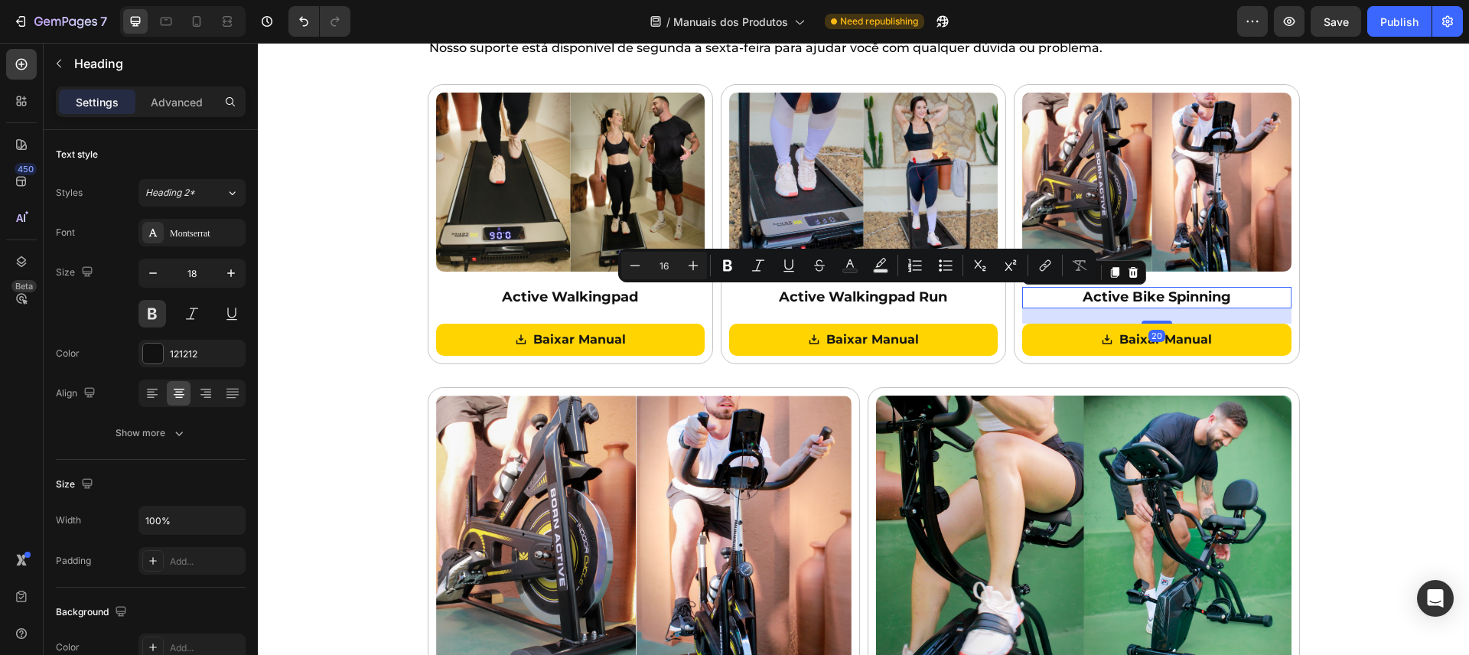
click at [1153, 295] on h2 "Active Bike Spinning" at bounding box center [1156, 297] width 269 height 21
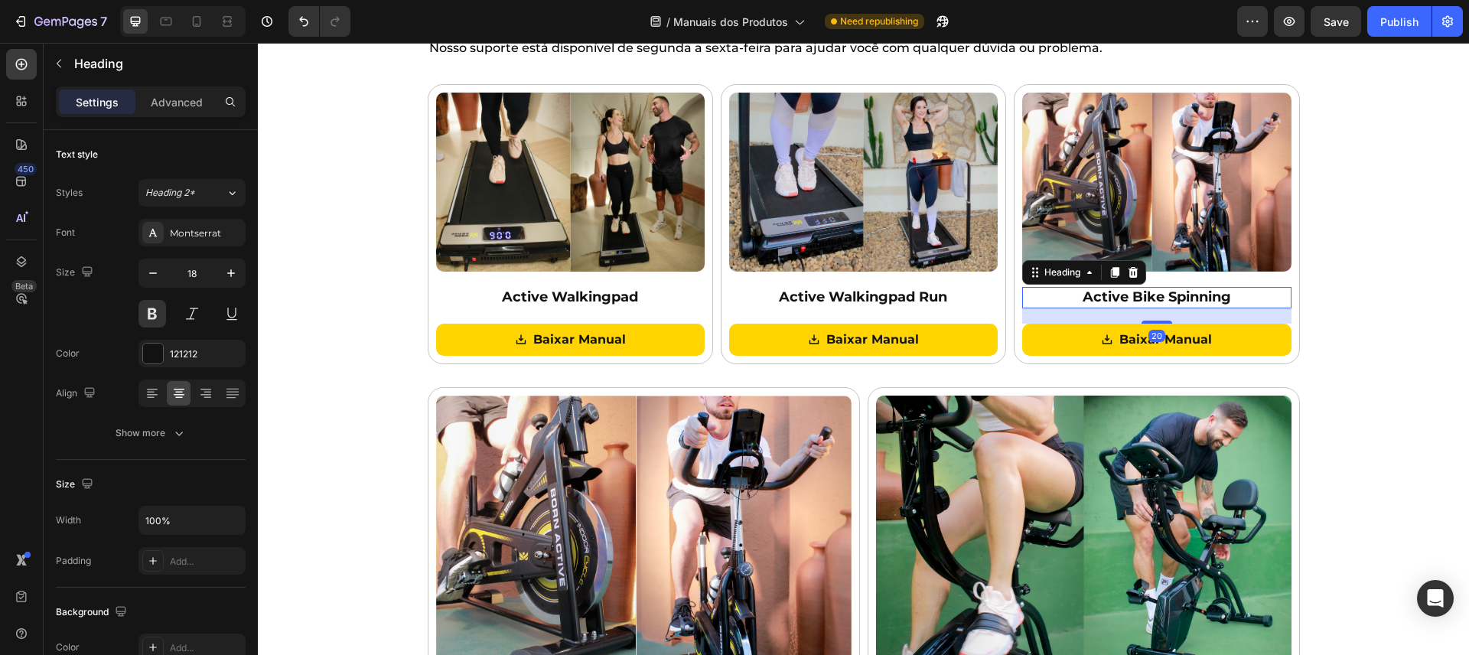
click at [1153, 295] on h2 "Active Bike Spinning" at bounding box center [1156, 297] width 269 height 21
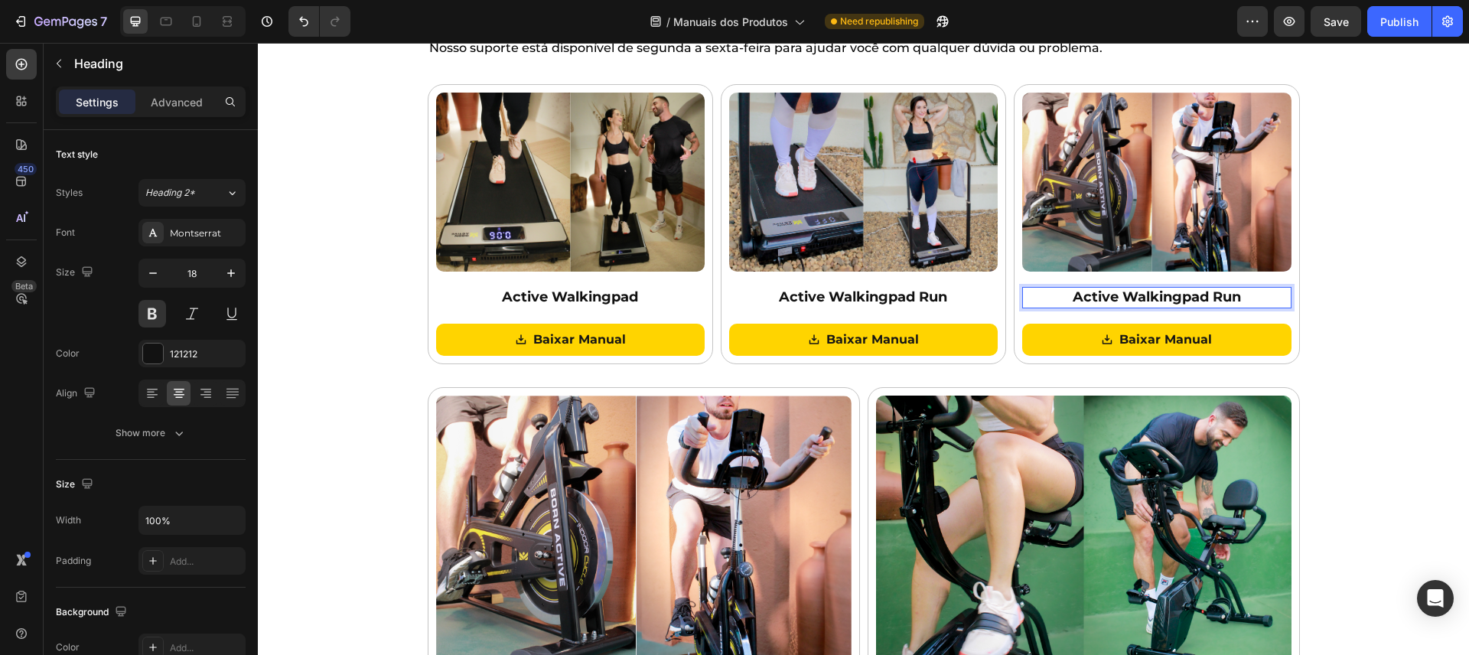
click at [1226, 298] on p "Active Walkingpad Run" at bounding box center [1156, 297] width 265 height 18
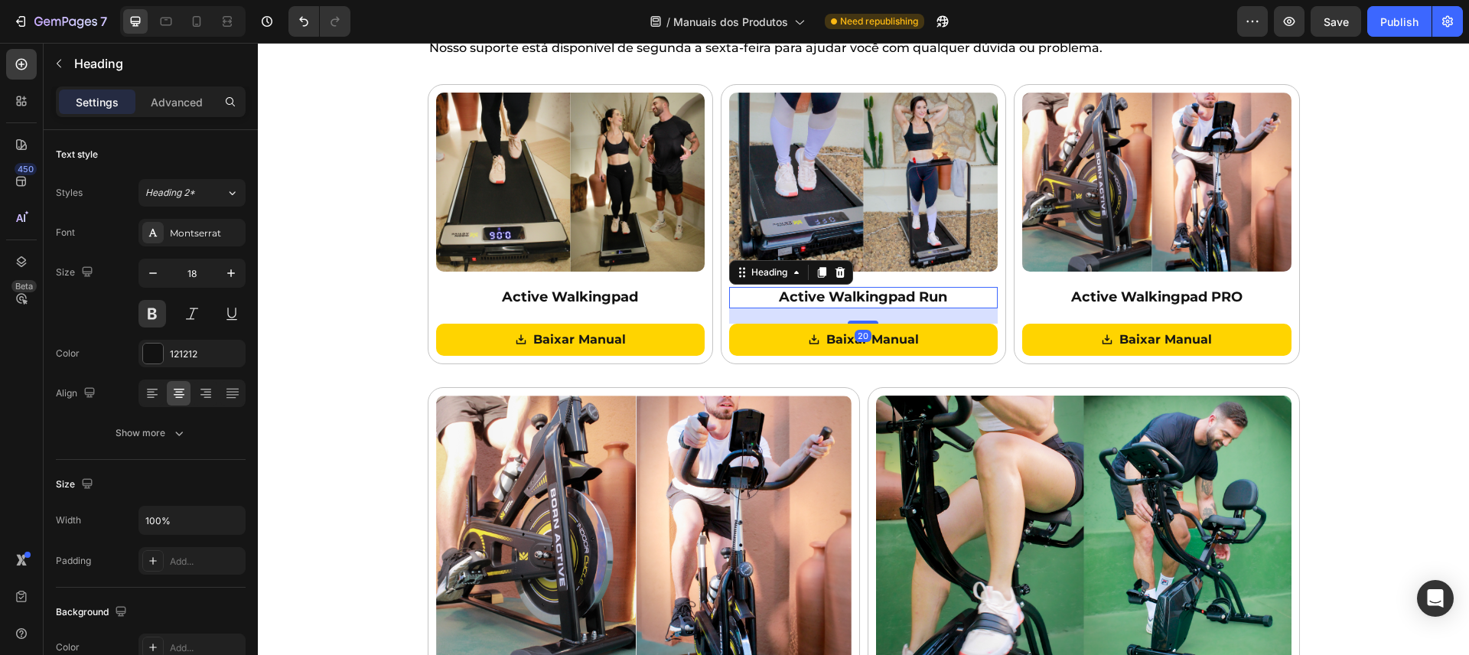
click at [930, 293] on p "Active Walkingpad Run" at bounding box center [863, 297] width 265 height 18
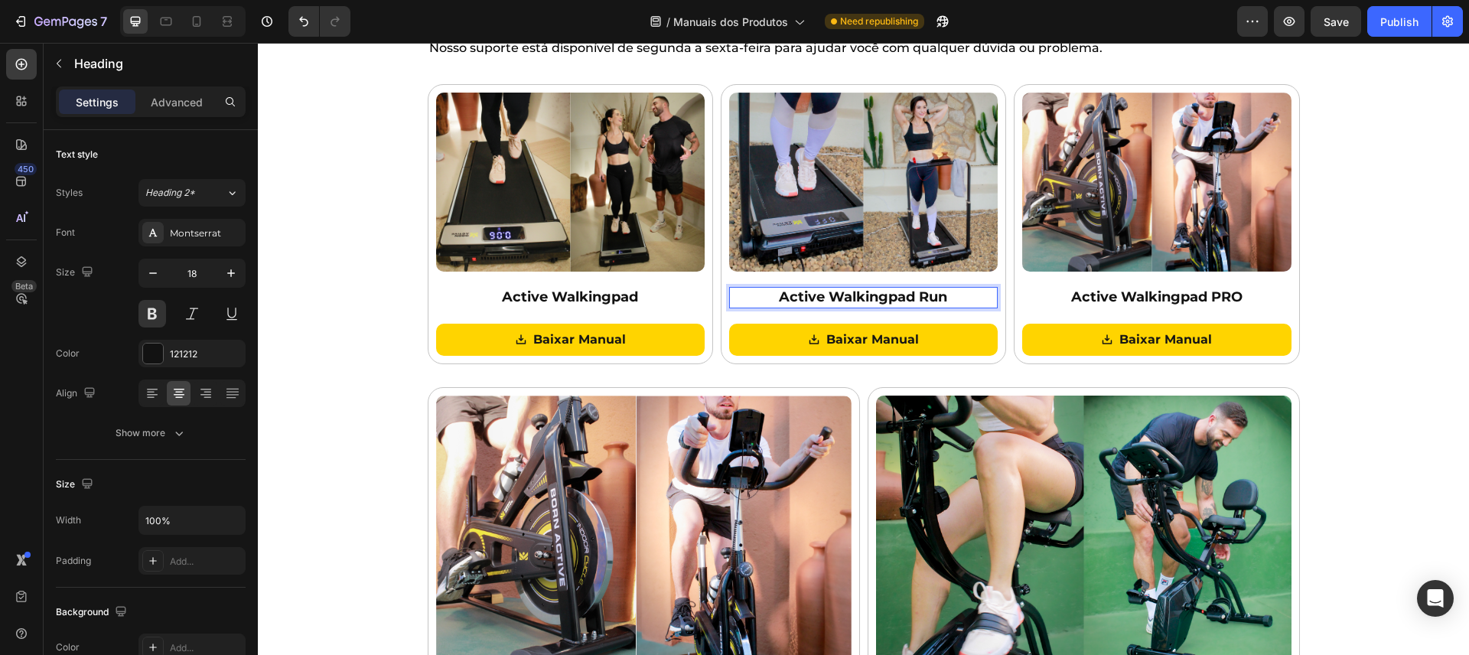
click at [929, 295] on p "Active Walkingpad Run" at bounding box center [863, 297] width 265 height 18
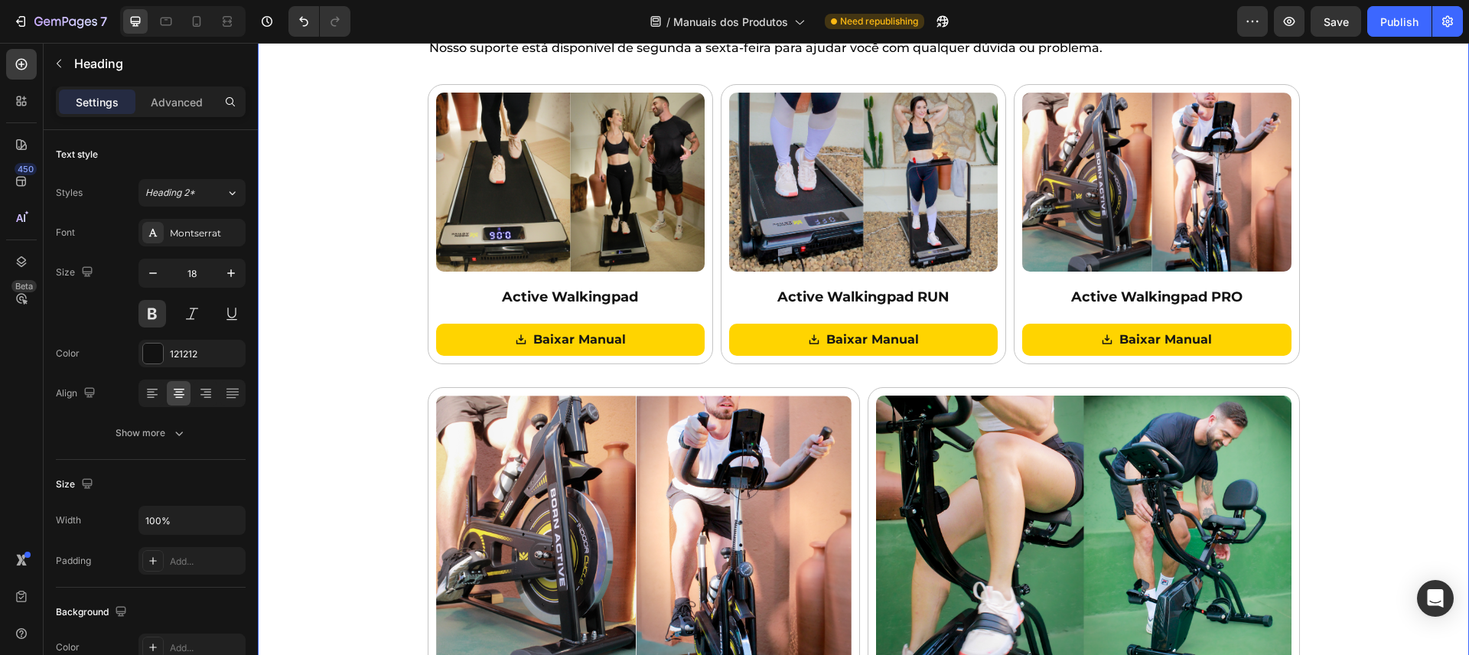
click at [1398, 362] on div "Baixe os manuais dos nossos produtos! Heading Nosso suporte está disponível de …" at bounding box center [863, 378] width 1211 height 773
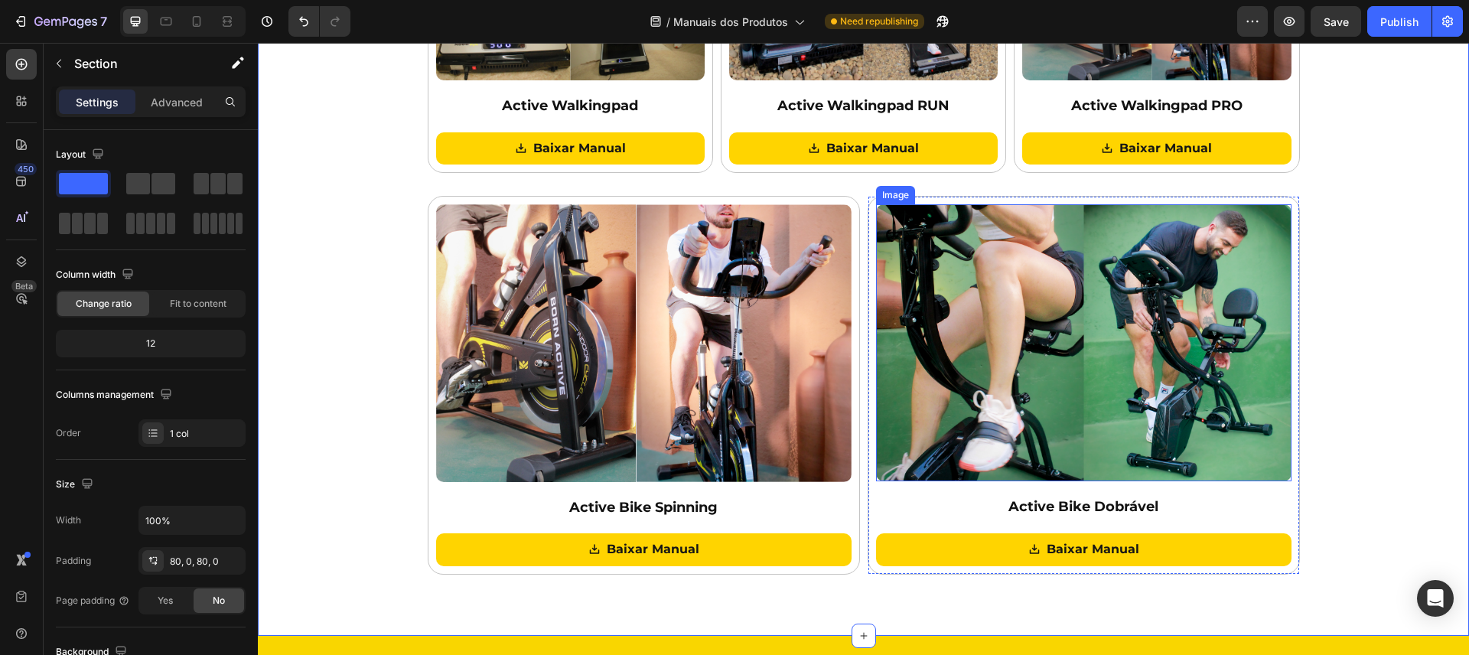
scroll to position [437, 0]
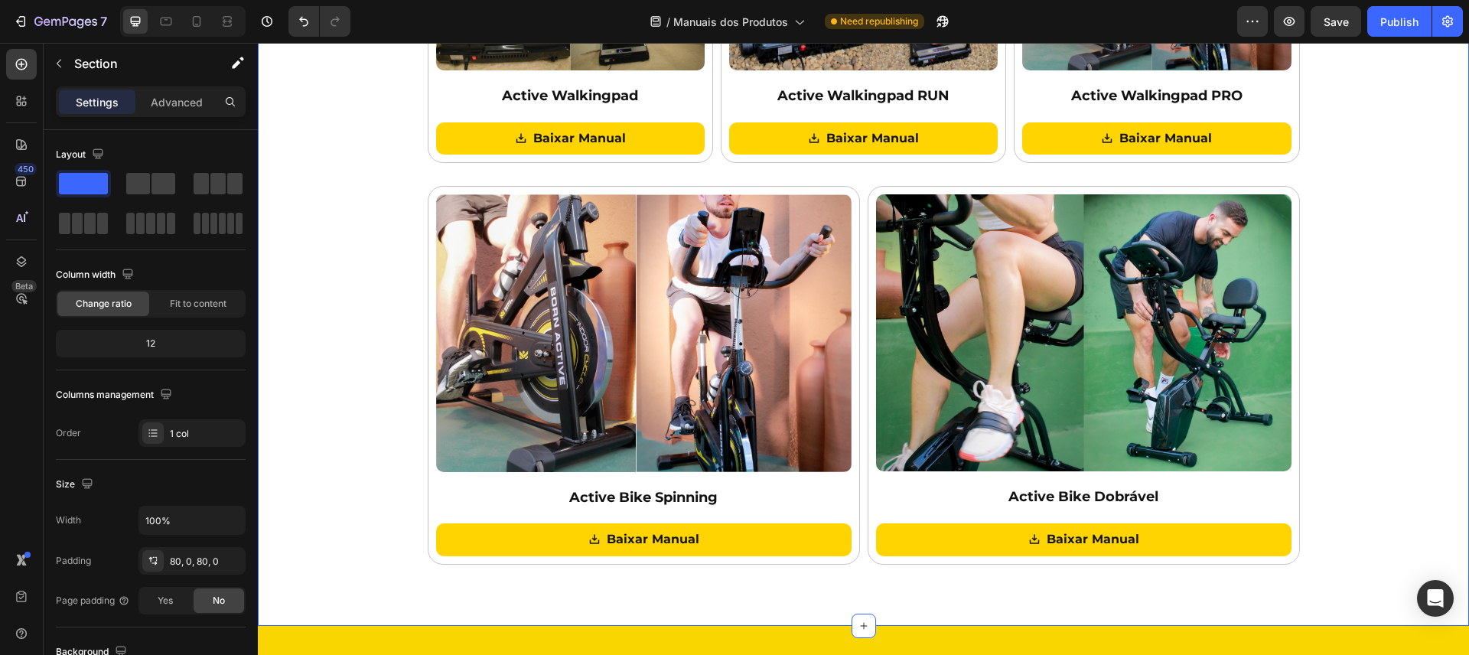
click at [1340, 405] on div "Baixe os manuais dos nossos produtos! Heading Nosso suporte está disponível de …" at bounding box center [863, 176] width 1211 height 773
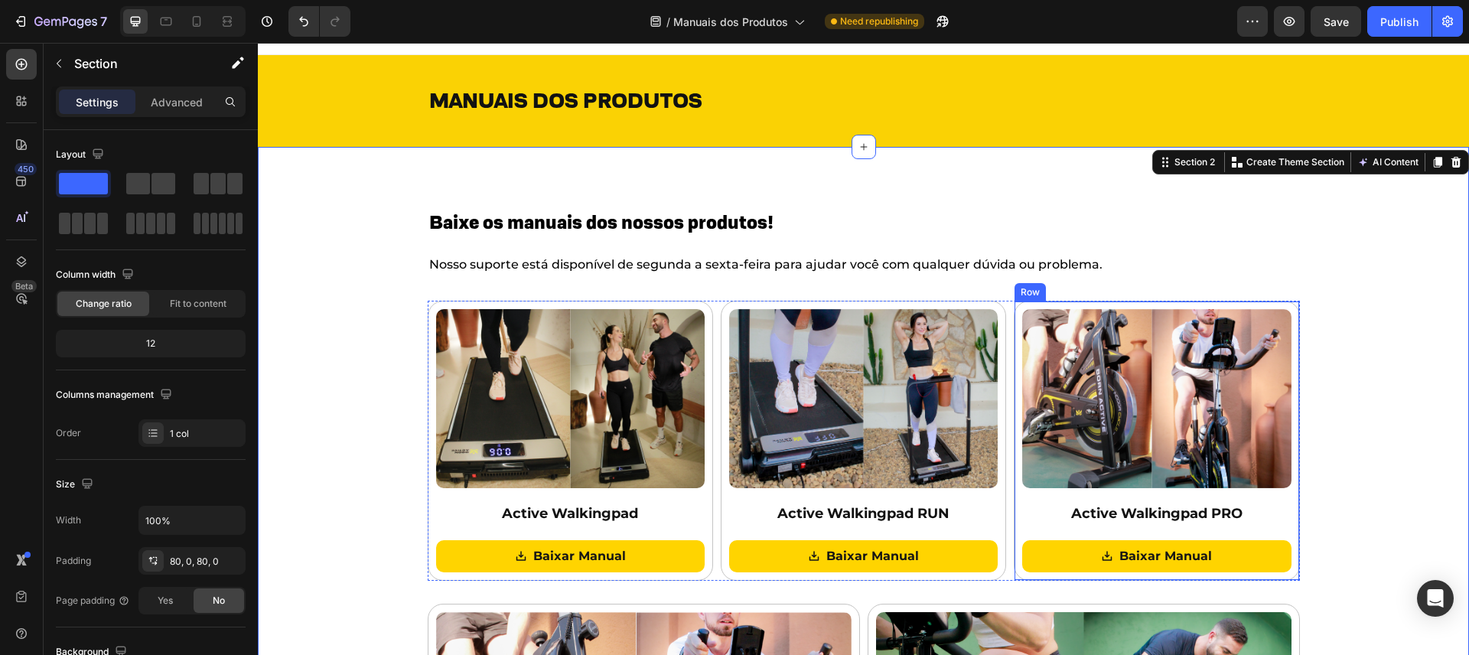
scroll to position [63, 0]
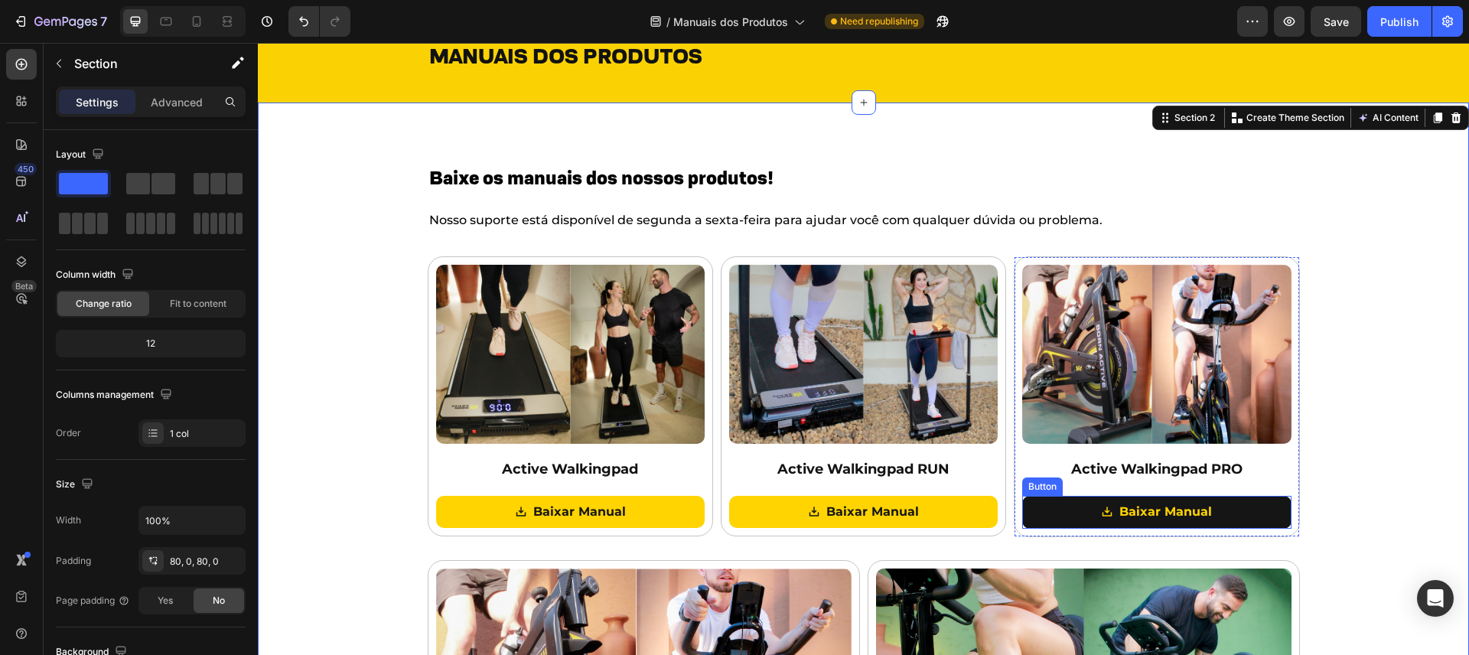
click at [1232, 509] on link "Baixar Manual" at bounding box center [1156, 512] width 269 height 33
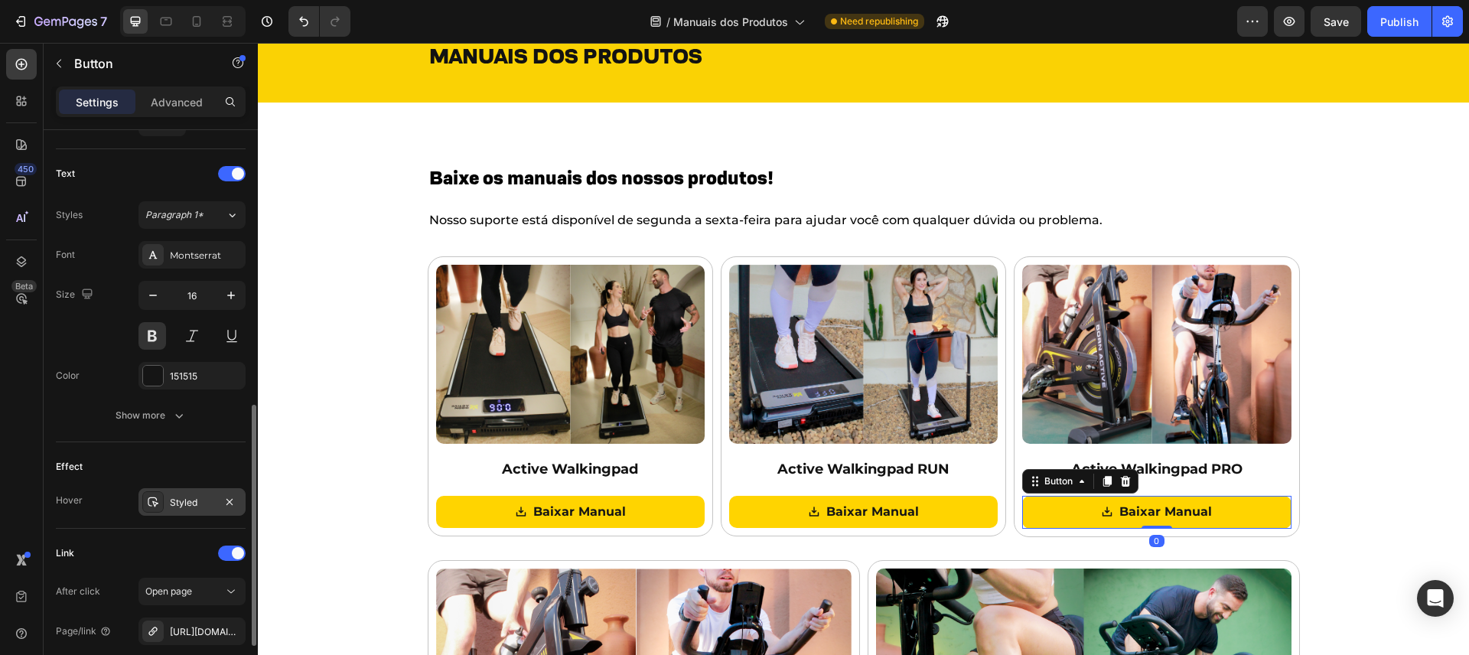
scroll to position [769, 0]
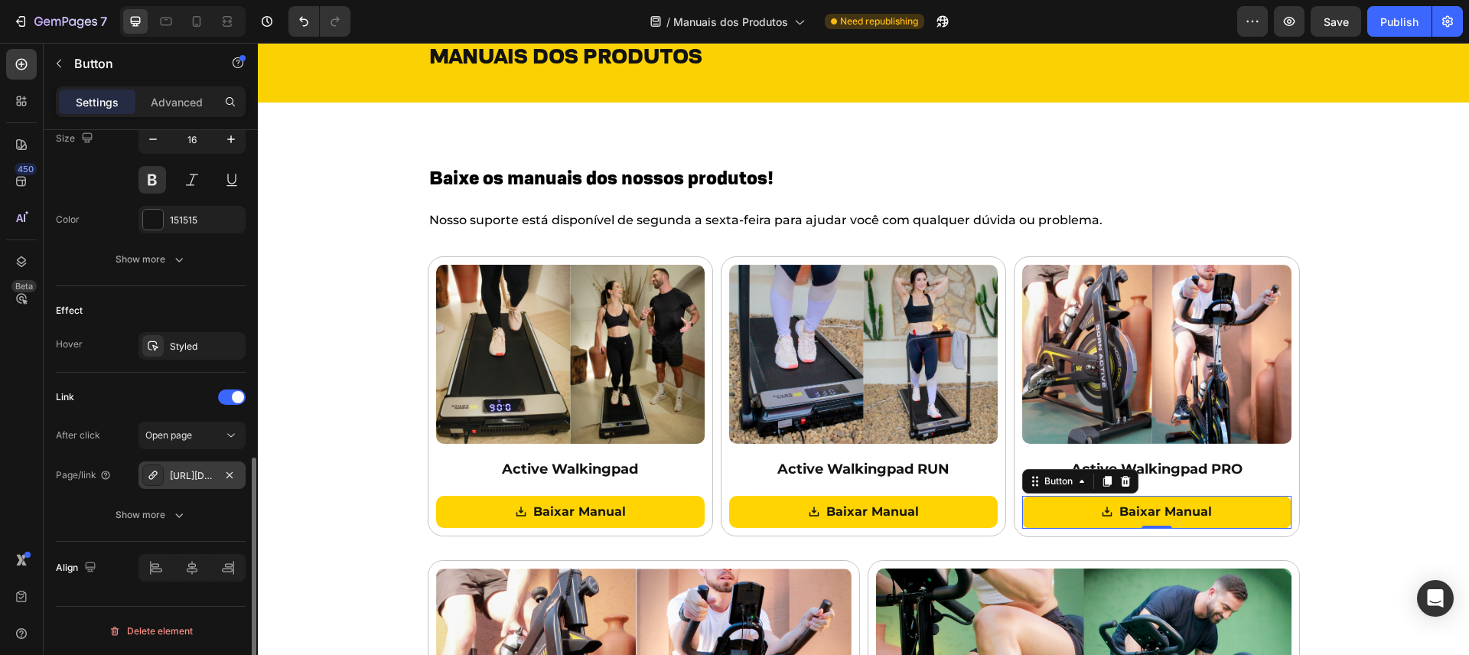
click at [188, 480] on div "[URL][DOMAIN_NAME]" at bounding box center [192, 476] width 44 height 14
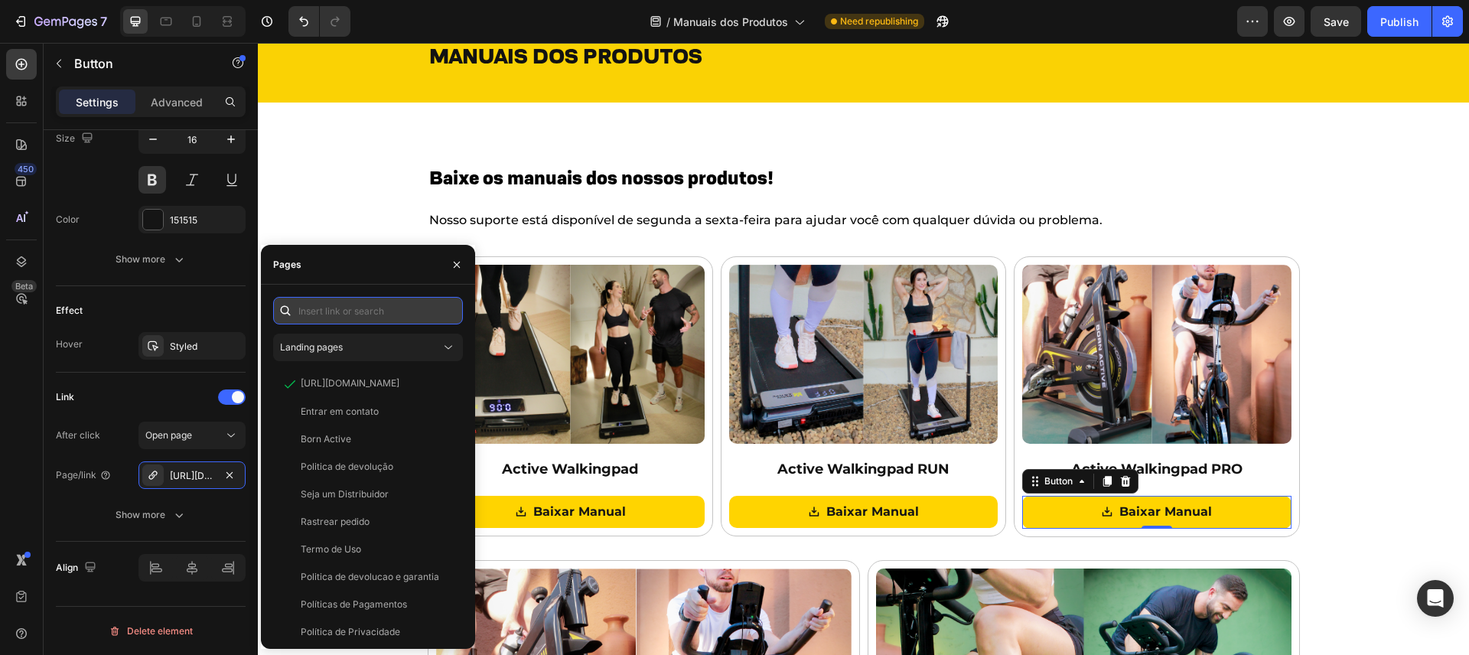
click at [321, 315] on input "text" at bounding box center [368, 311] width 190 height 28
paste input "[URL][DOMAIN_NAME]"
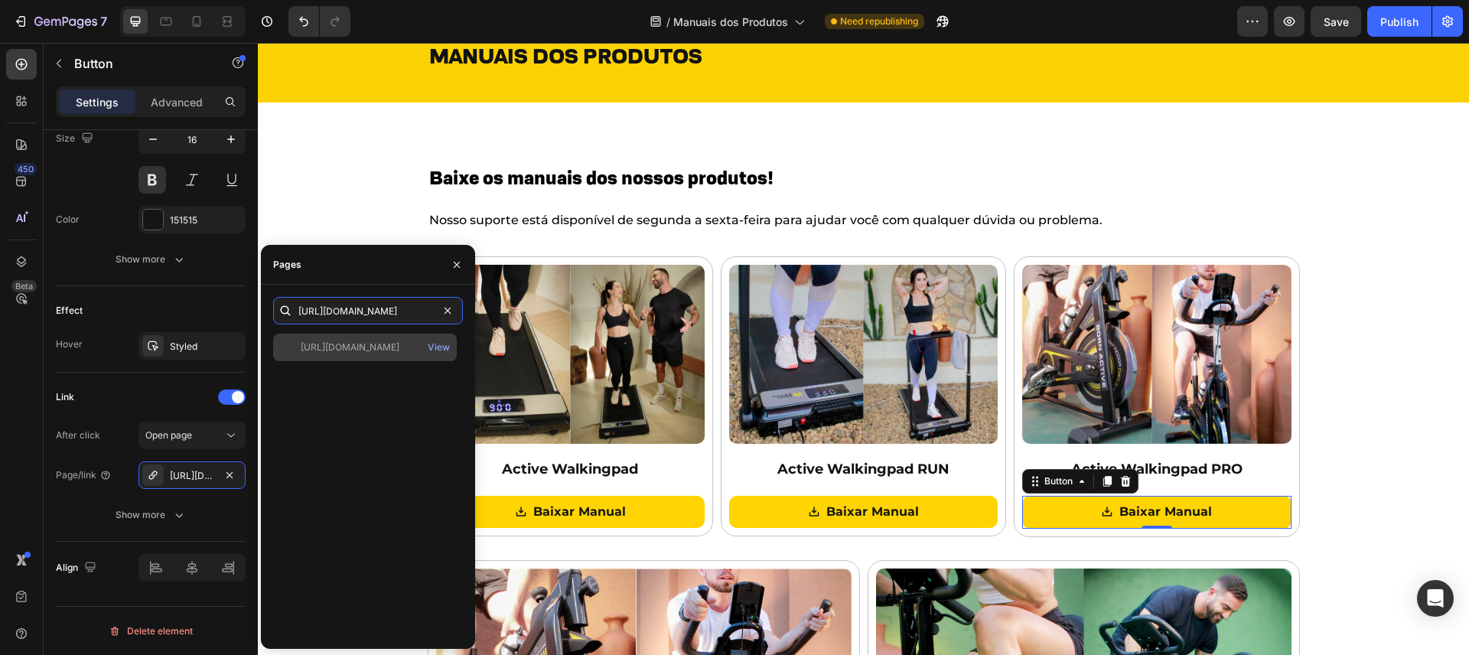
type input "[URL][DOMAIN_NAME]"
click at [332, 344] on div "[URL][DOMAIN_NAME]" at bounding box center [350, 347] width 99 height 14
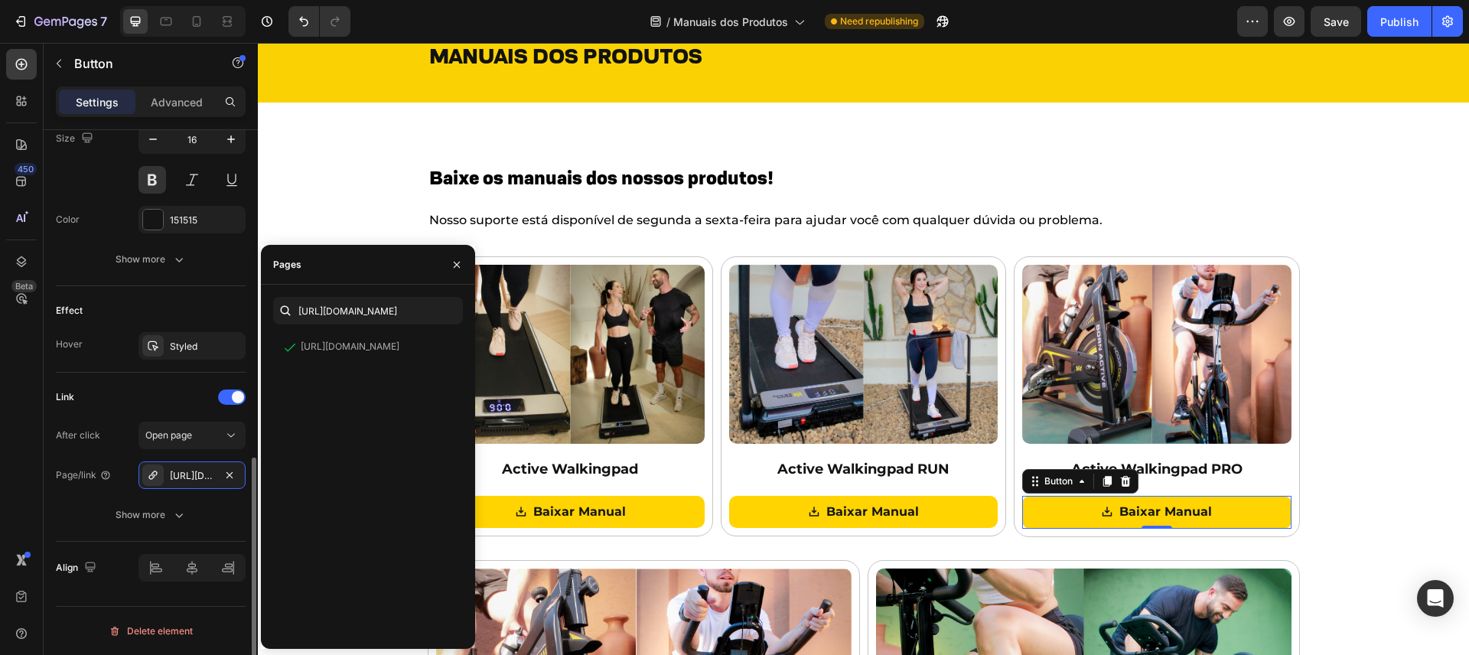
click at [88, 493] on div "After click Open page Page/link [URL][DOMAIN_NAME] Show more" at bounding box center [151, 475] width 190 height 107
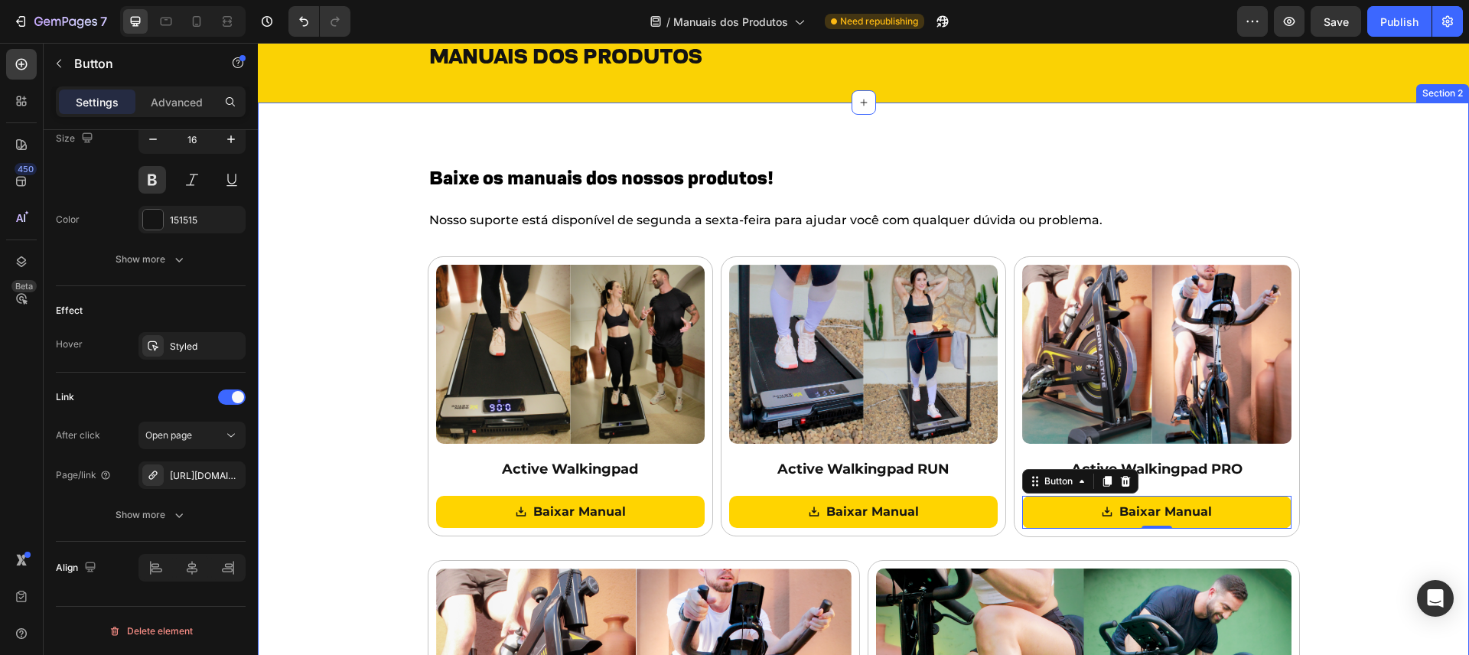
click at [1339, 362] on div "Baixe os manuais dos nossos produtos! Heading Nosso suporte está disponível de …" at bounding box center [863, 550] width 1211 height 773
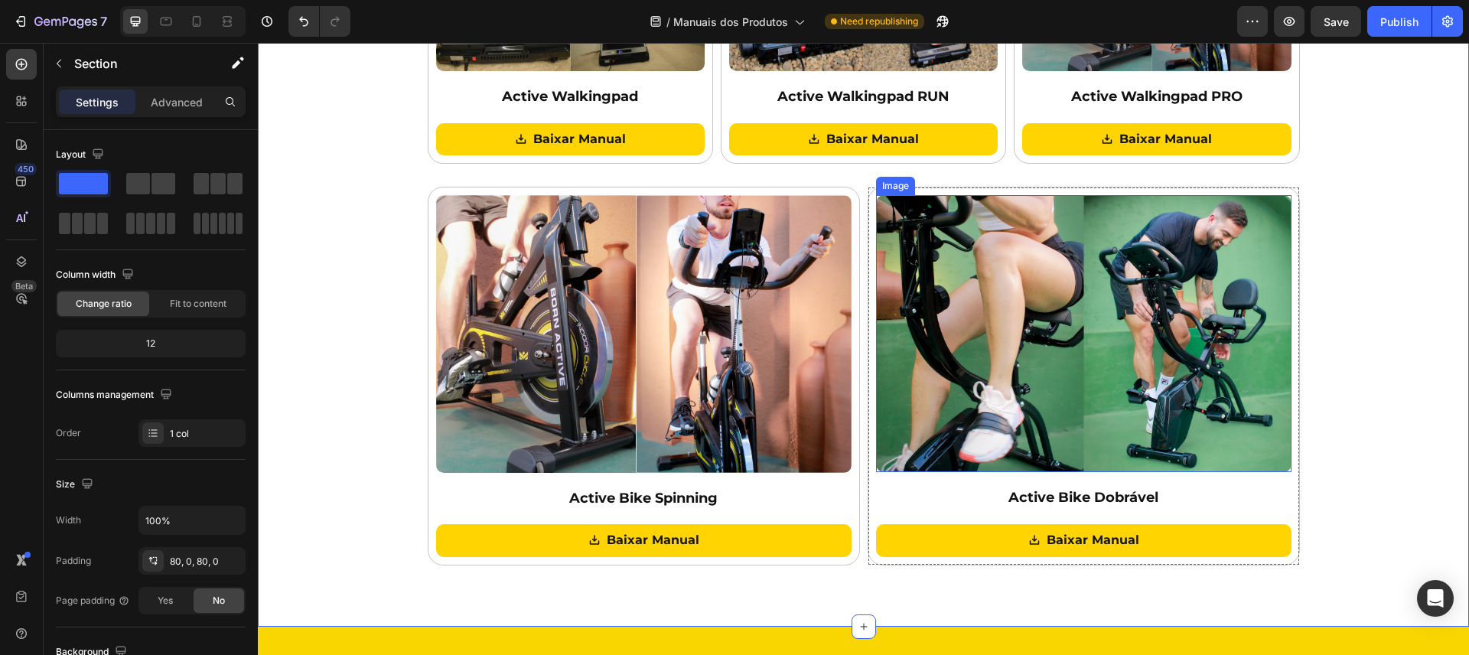
scroll to position [417, 0]
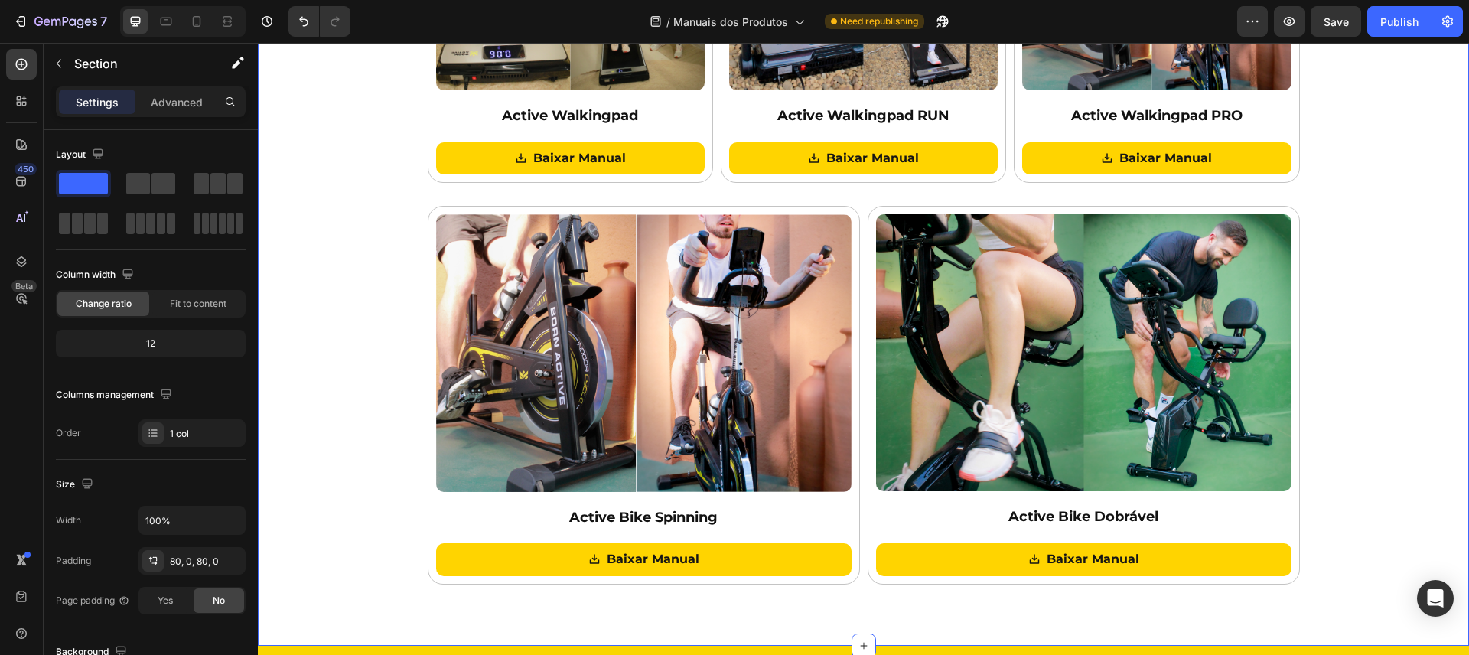
click at [1395, 325] on div "Baixe os manuais dos nossos produtos! Heading Nosso suporte está disponível de …" at bounding box center [863, 196] width 1211 height 773
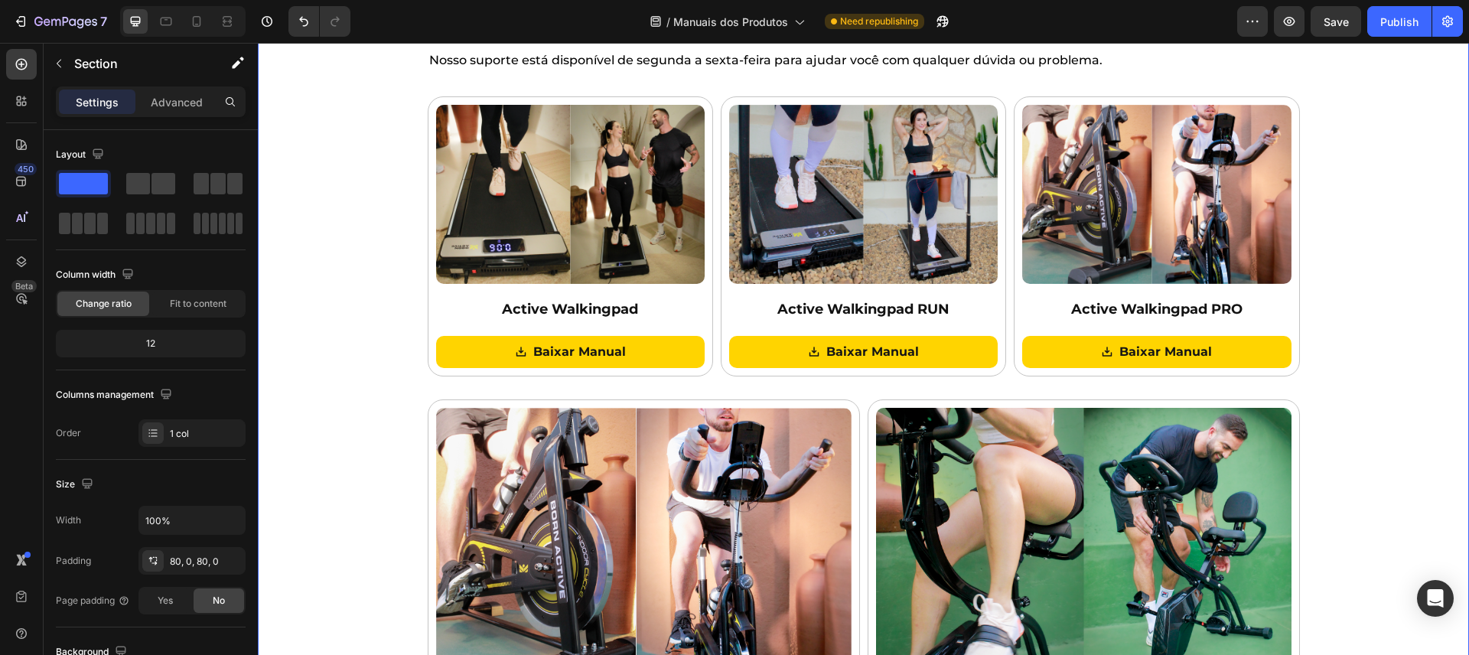
scroll to position [213, 0]
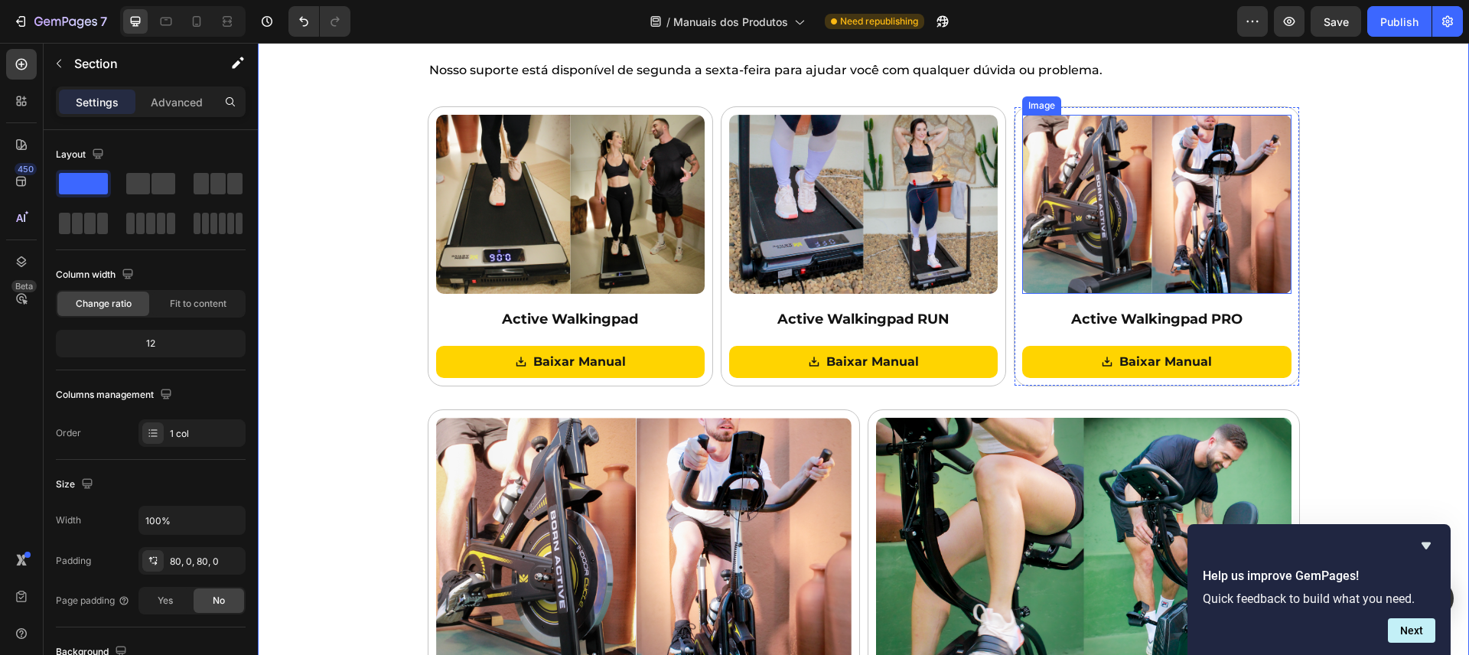
click at [1134, 195] on img at bounding box center [1156, 204] width 269 height 179
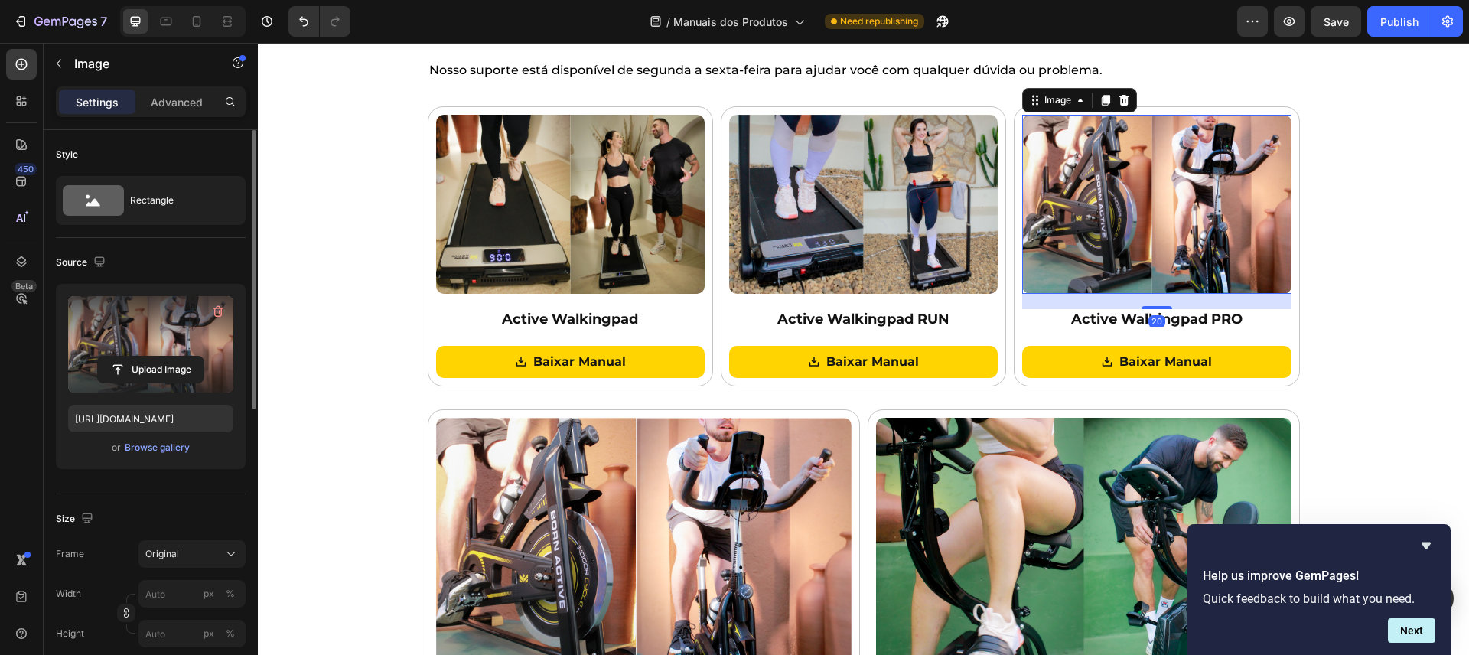
click at [116, 332] on label at bounding box center [150, 344] width 165 height 96
click at [116, 357] on input "file" at bounding box center [151, 370] width 106 height 26
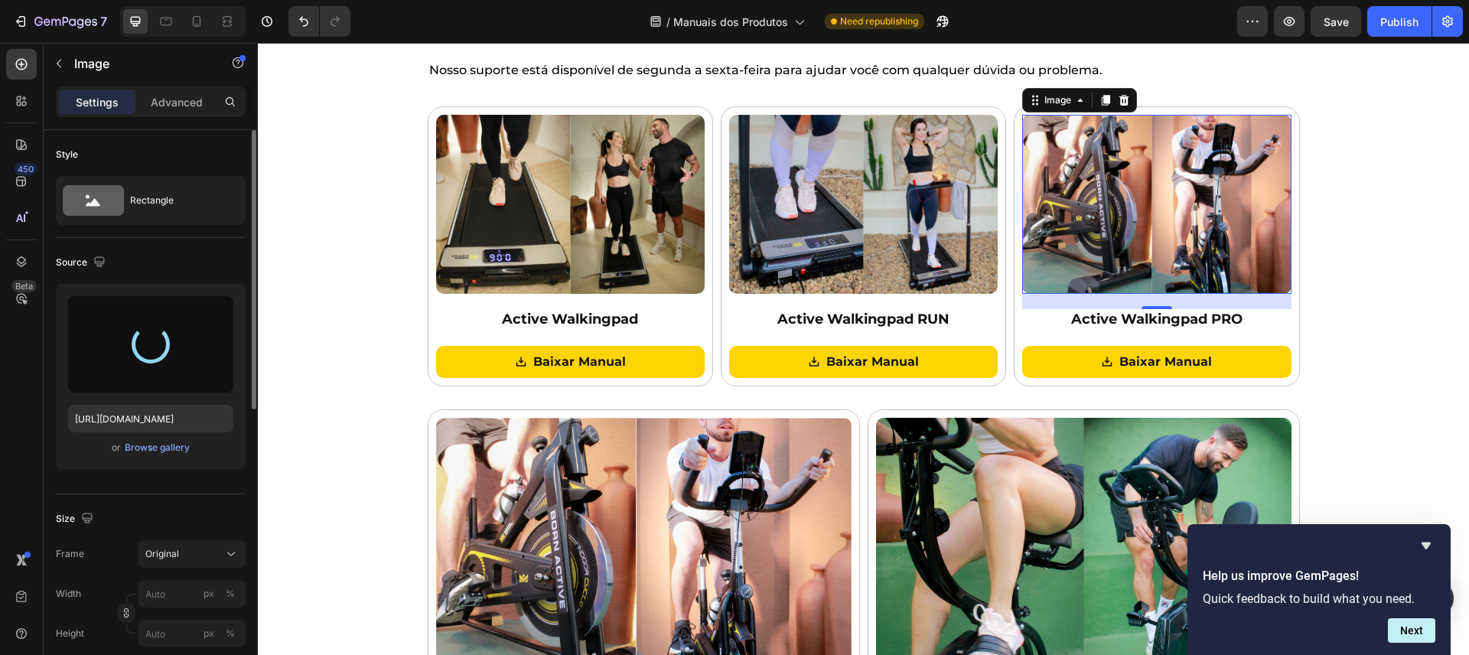
type input "[URL][DOMAIN_NAME]"
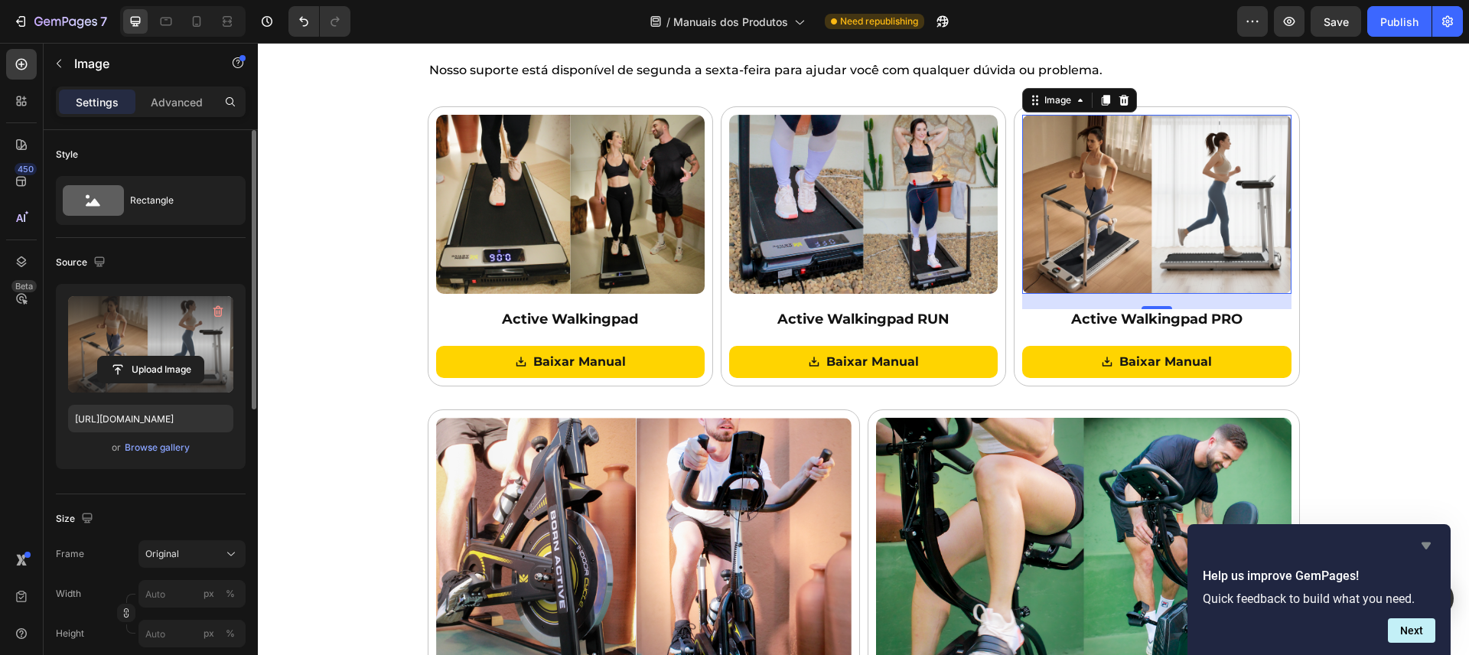
drag, startPoint x: 1422, startPoint y: 544, endPoint x: 1166, endPoint y: 500, distance: 260.1
click at [1422, 544] on icon "Hide survey" at bounding box center [1425, 545] width 9 height 7
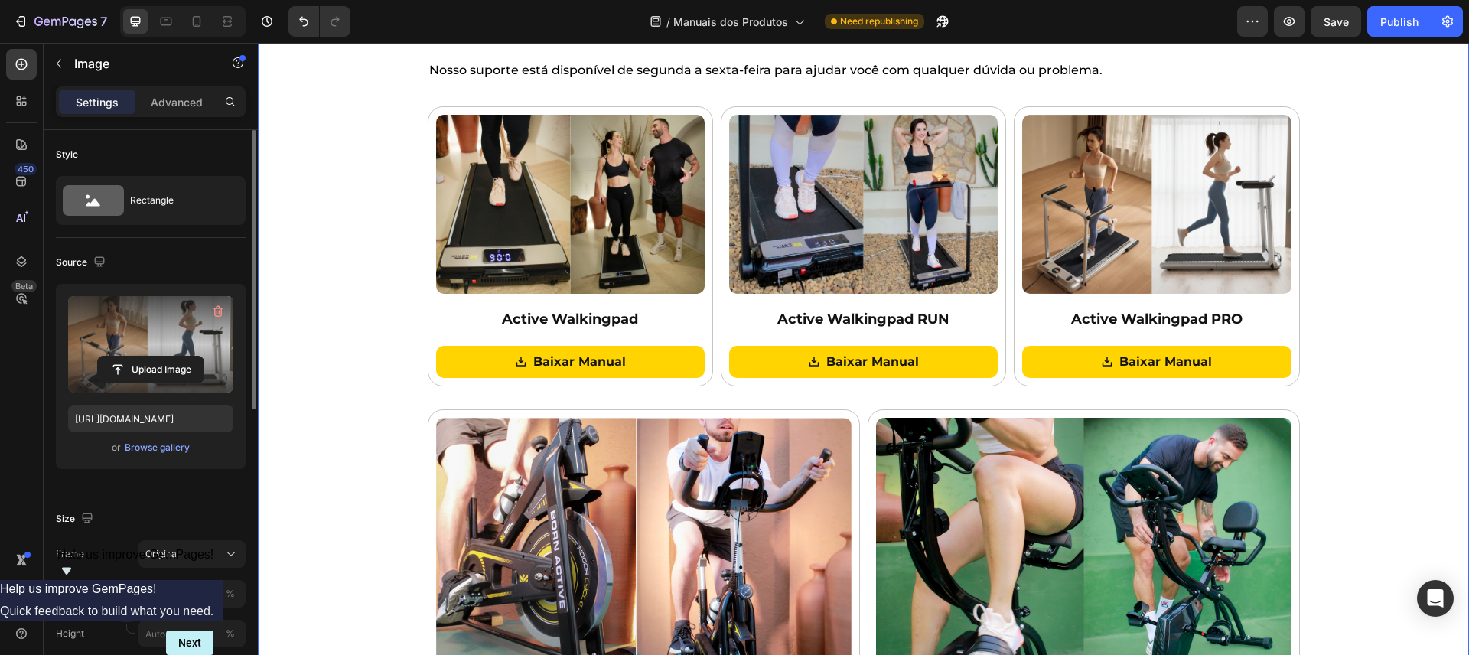
click at [1363, 432] on div "Baixe os manuais dos nossos produtos! Heading Nosso suporte está disponível de …" at bounding box center [863, 400] width 1211 height 773
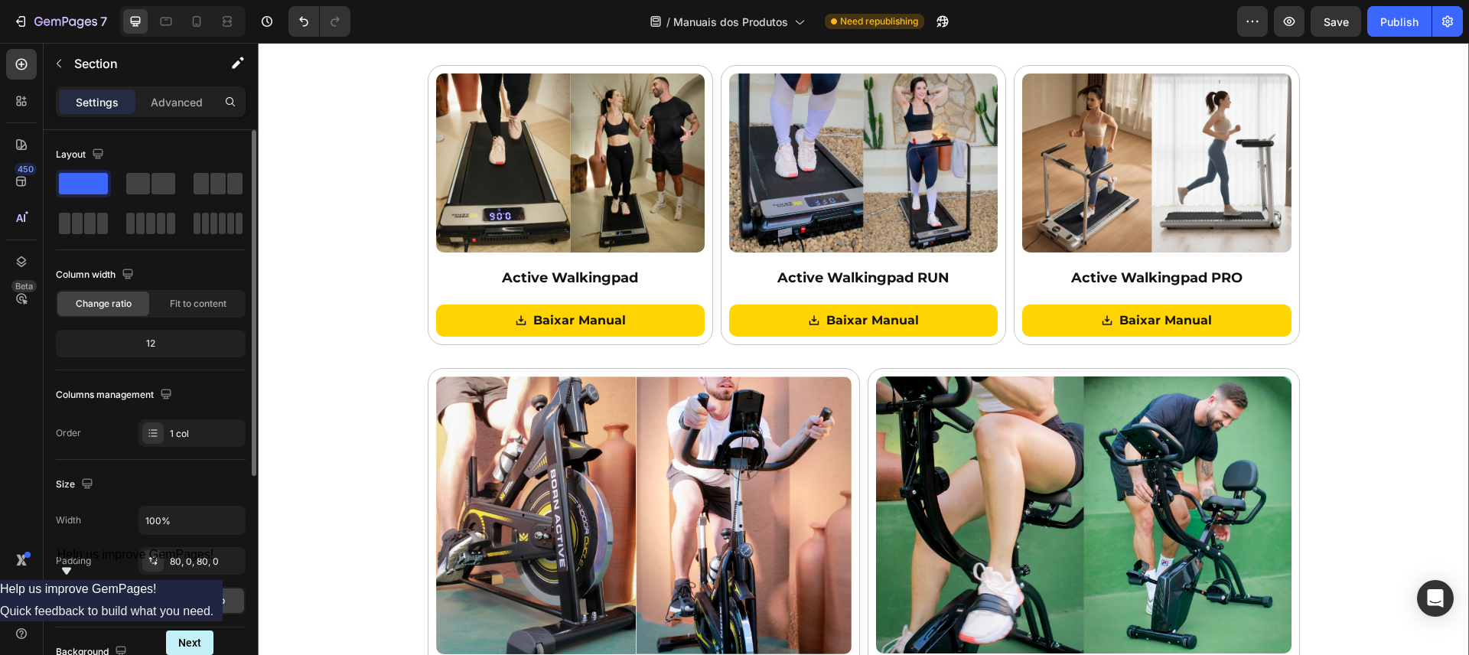
scroll to position [9, 0]
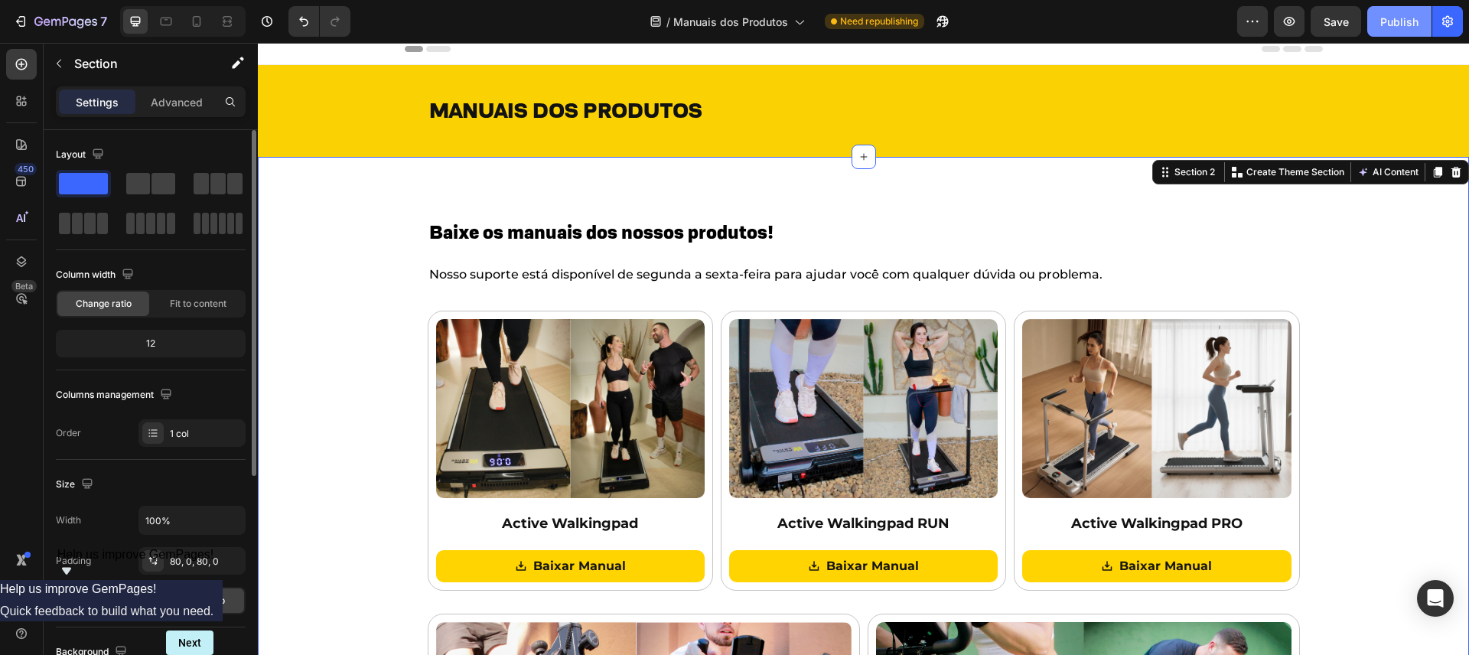
click at [1389, 28] on div "Publish" at bounding box center [1399, 22] width 38 height 16
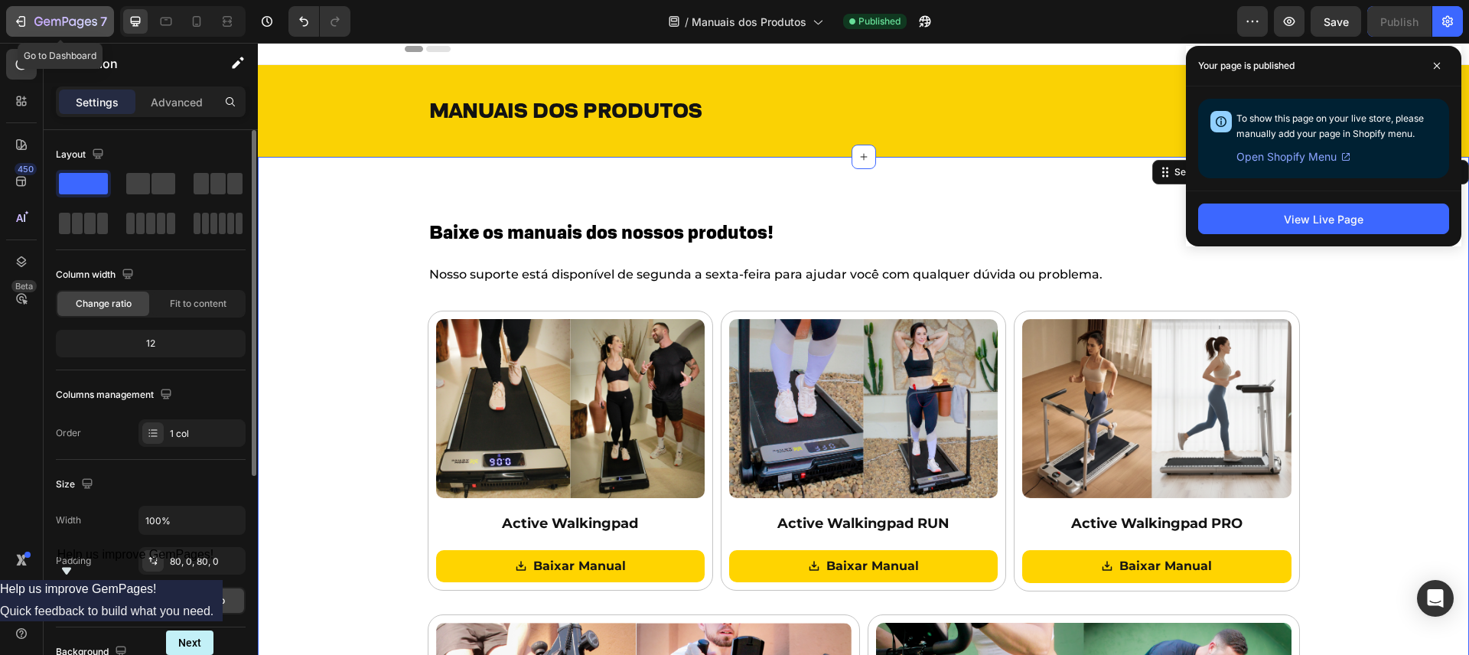
click at [57, 20] on icon "button" at bounding box center [55, 22] width 9 height 7
